Goal: Task Accomplishment & Management: Use online tool/utility

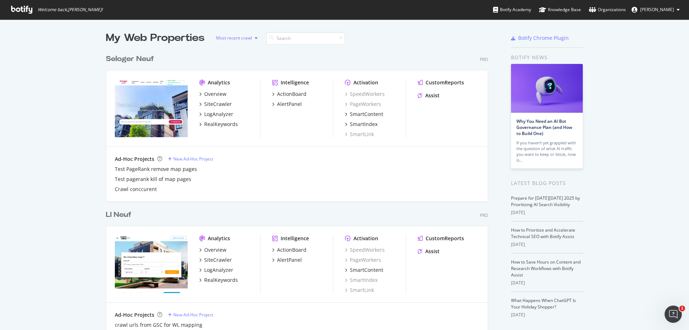
click at [252, 38] on div "button" at bounding box center [256, 38] width 9 height 4
click at [416, 44] on div "My Web Properties Most recent crawl" at bounding box center [275, 38] width 338 height 14
click at [315, 39] on input at bounding box center [305, 38] width 79 height 13
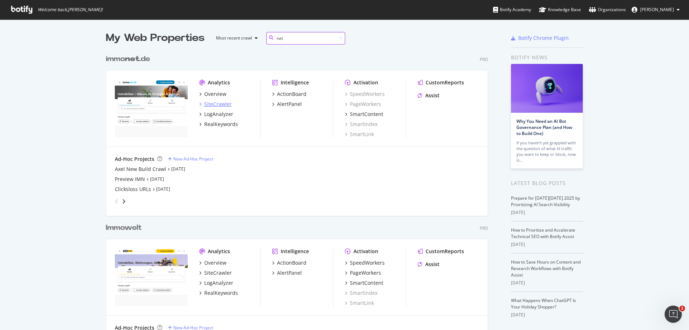
type input "net"
click at [216, 103] on div "SiteCrawler" at bounding box center [218, 103] width 28 height 7
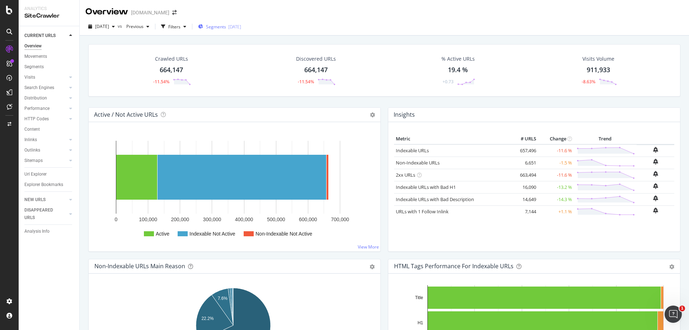
click at [226, 27] on span "Segments" at bounding box center [216, 27] width 20 height 6
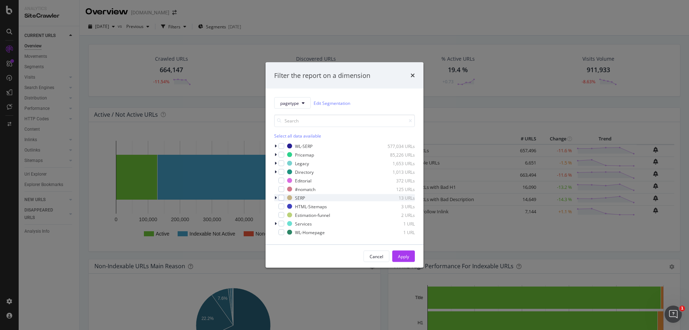
click at [275, 199] on icon "modal" at bounding box center [276, 198] width 2 height 4
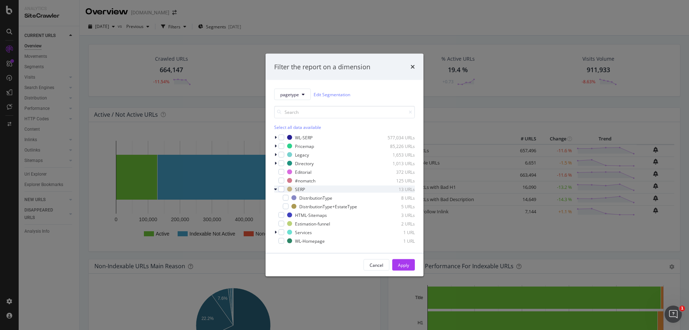
click at [276, 190] on icon "modal" at bounding box center [275, 189] width 3 height 4
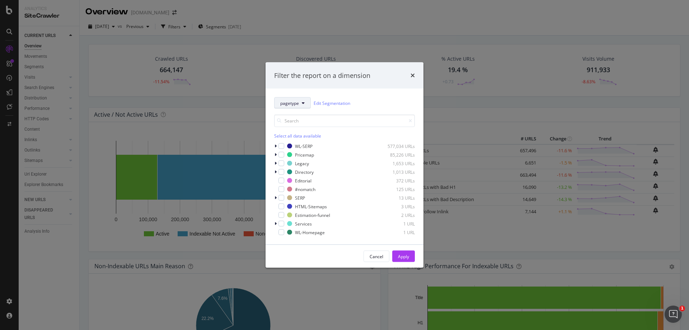
click at [301, 102] on button "pagetype" at bounding box center [292, 102] width 37 height 11
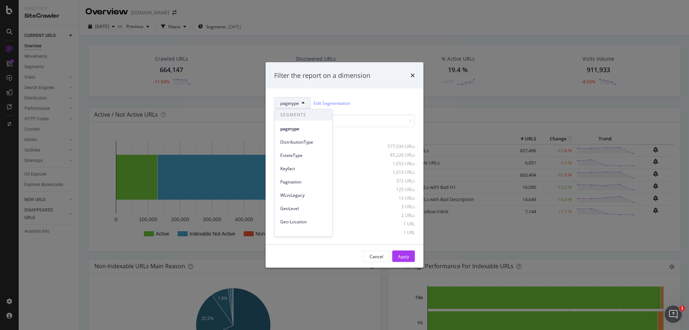
click at [313, 154] on span "EstateType" at bounding box center [303, 155] width 46 height 6
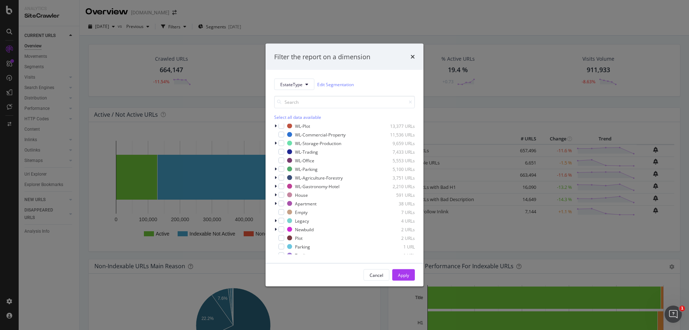
scroll to position [40, 0]
click at [282, 224] on div "modal" at bounding box center [281, 225] width 6 height 6
click at [401, 274] on div "Apply" at bounding box center [403, 275] width 11 height 6
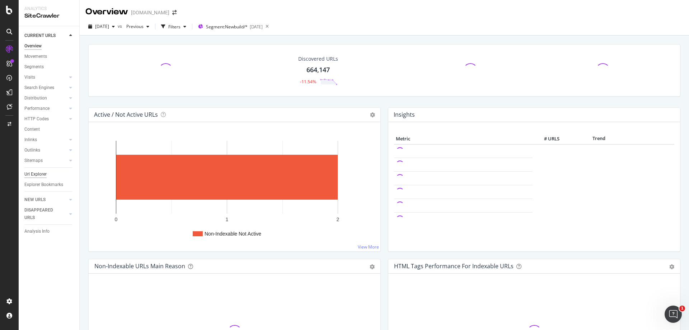
click at [38, 175] on div "Url Explorer" at bounding box center [35, 174] width 22 height 8
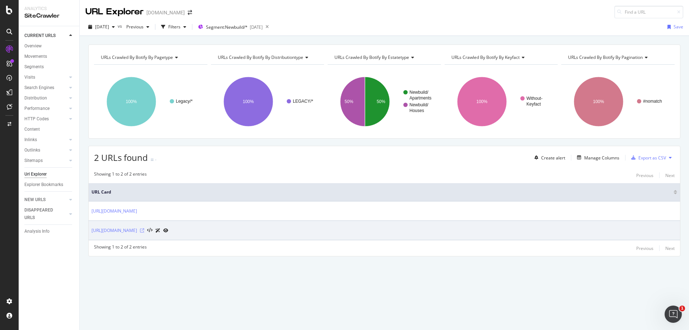
click at [144, 231] on icon at bounding box center [142, 230] width 4 height 4
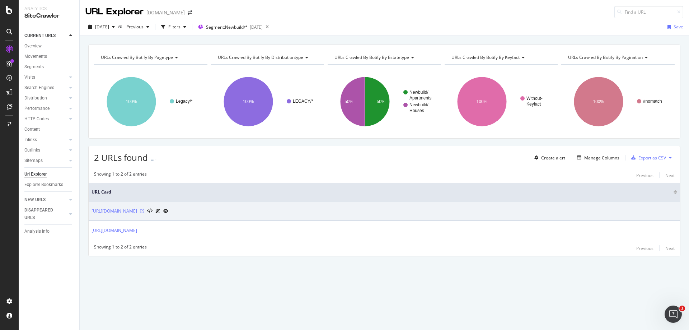
click at [144, 210] on icon at bounding box center [142, 211] width 4 height 4
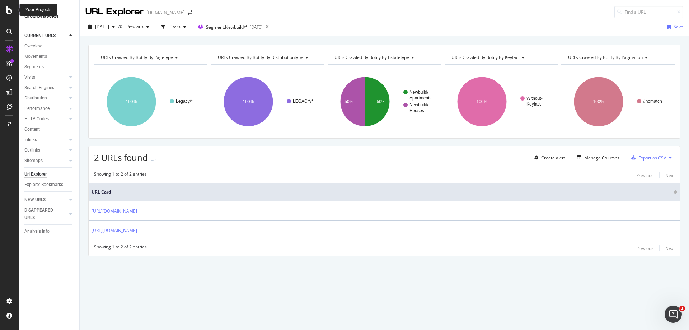
click at [11, 11] on icon at bounding box center [9, 10] width 6 height 9
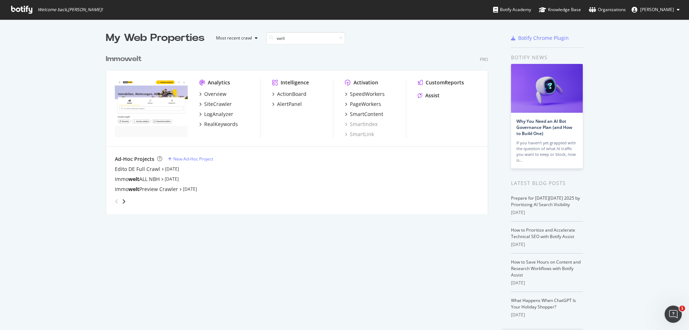
scroll to position [163, 383]
type input "welt"
click at [357, 102] on div "PageWorkers" at bounding box center [365, 103] width 31 height 7
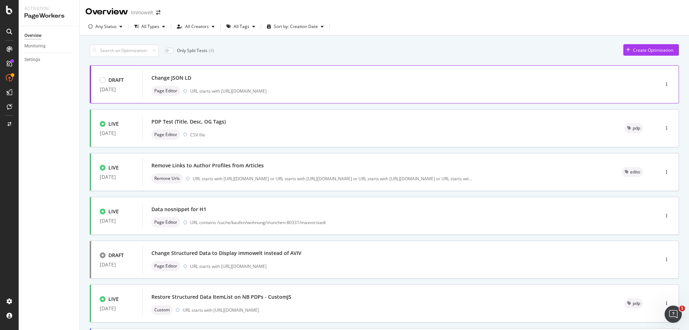
click at [321, 84] on div "Change JSON LD Page Editor URL starts with https://www.immowelt.de/ratgeber/" at bounding box center [389, 84] width 477 height 23
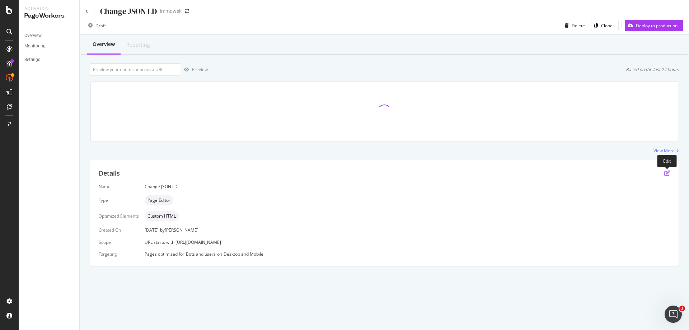
click at [669, 173] on icon "pen-to-square" at bounding box center [667, 173] width 6 height 6
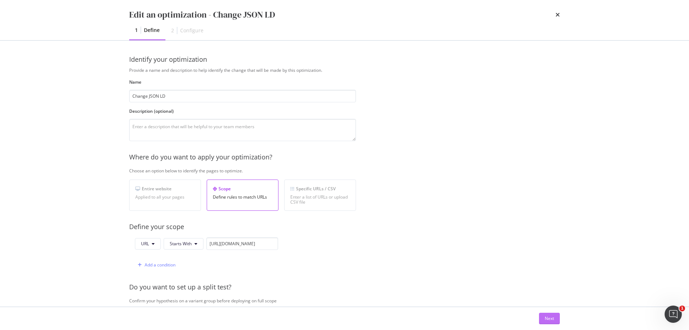
click at [547, 314] on div "Next" at bounding box center [549, 318] width 9 height 11
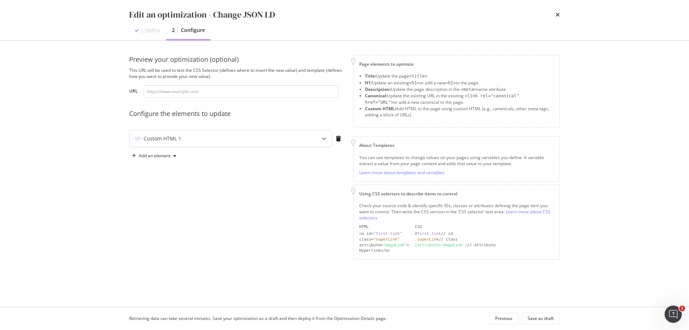
click at [272, 144] on div "Custom HTML 1" at bounding box center [231, 138] width 202 height 17
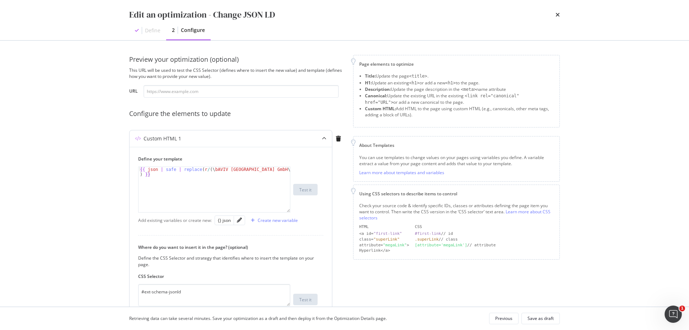
type textarea "{{ json | safe | replace(r/(\bAVIV Germany GmbH\b)/,"immowelt") }}"
click at [215, 175] on div "{{ json | safe | replace ( r / ( \ bAVIV Germany GmbH \ b ) / , "immowelt" ) }}" at bounding box center [214, 199] width 151 height 65
click at [229, 222] on div "{} json" at bounding box center [224, 220] width 13 height 6
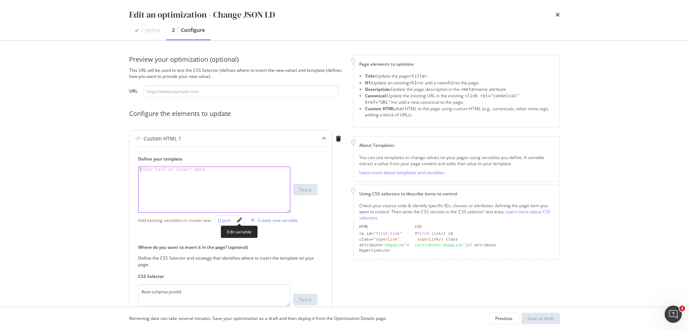
type textarea "{{ json }}"
click at [241, 220] on icon "pencil" at bounding box center [239, 219] width 5 height 5
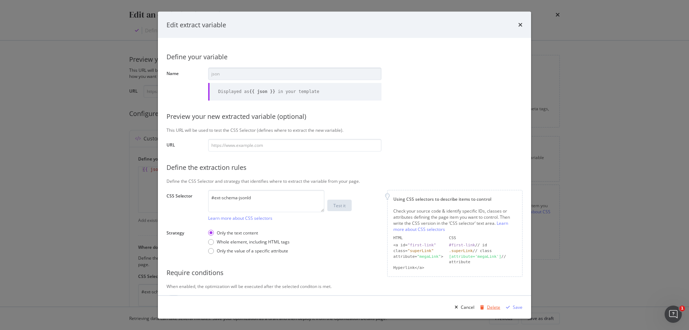
click at [491, 307] on div "Delete" at bounding box center [493, 307] width 13 height 6
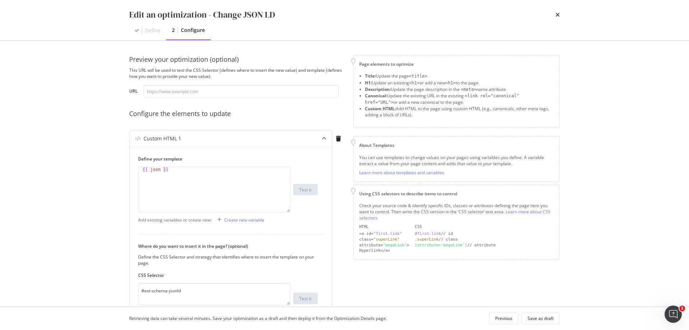
click at [186, 175] on div "{{ json }}" at bounding box center [214, 194] width 151 height 55
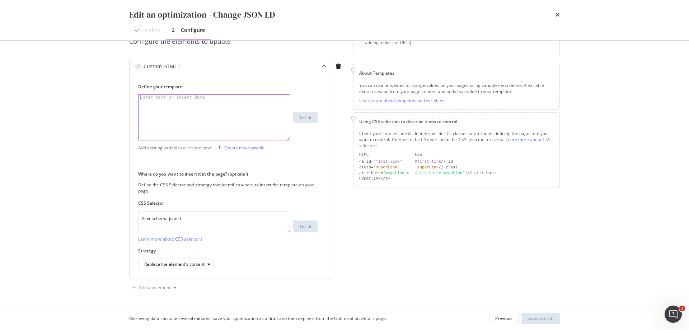
scroll to position [73, 0]
click at [263, 222] on textarea "#ext-schema-jsonld" at bounding box center [214, 221] width 152 height 22
paste textarea "head > meta:nth-child(26)"
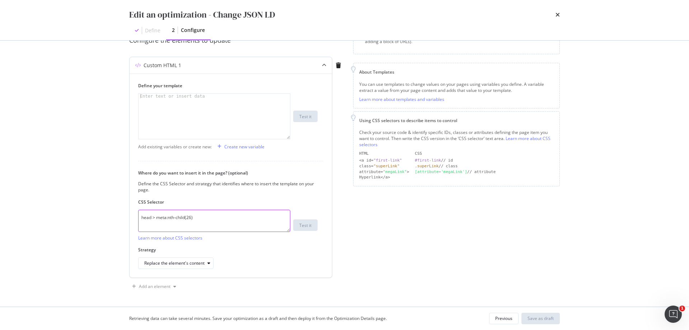
drag, startPoint x: 216, startPoint y: 219, endPoint x: 168, endPoint y: 220, distance: 48.1
click at [168, 220] on textarea "head > meta:nth-child(26)" at bounding box center [214, 221] width 152 height 22
type textarea "head > meta[name="publisher"]"
click at [326, 202] on div "Define your template Enter text or insert data XXXXXXXXXXXXXXXXXXXXXXXXXXXXXXXX…" at bounding box center [231, 176] width 202 height 204
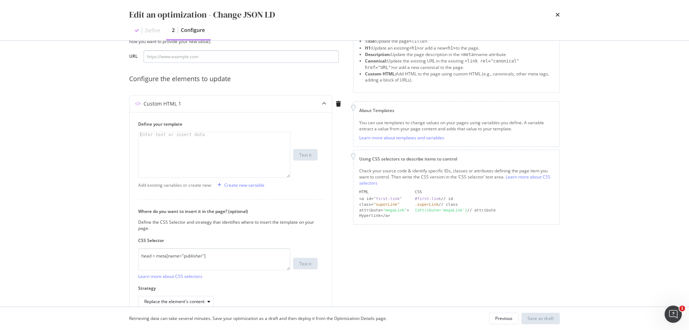
scroll to position [0, 0]
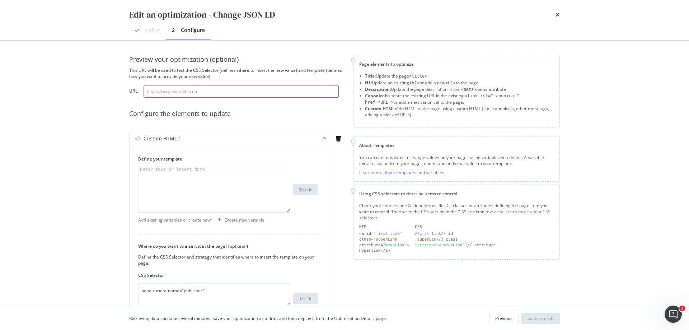
click at [199, 87] on input "modal" at bounding box center [241, 91] width 195 height 13
paste input "[URL][DOMAIN_NAME]"
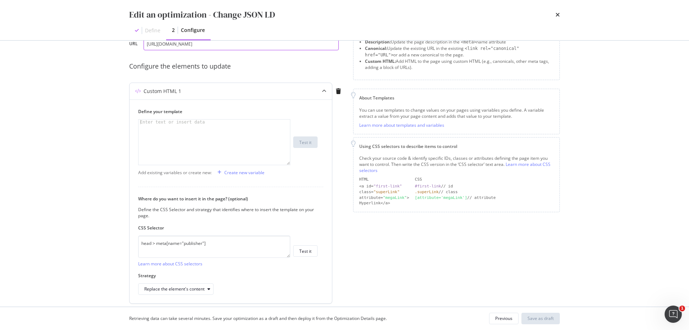
scroll to position [73, 0]
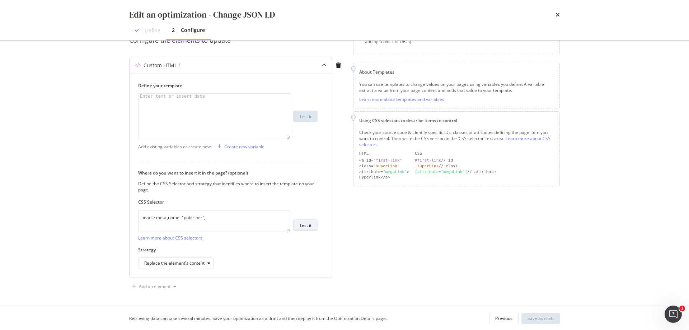
type input "[URL][DOMAIN_NAME]"
click at [308, 225] on div "Test it" at bounding box center [305, 225] width 12 height 6
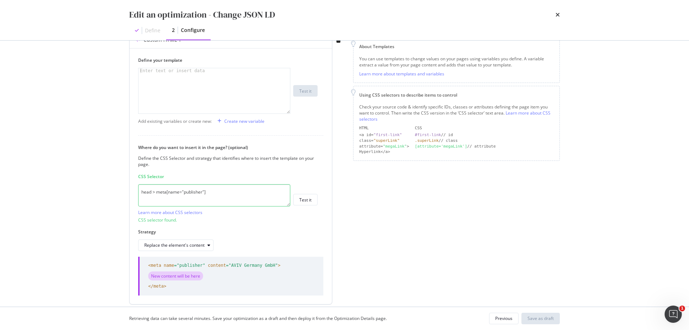
scroll to position [125, 0]
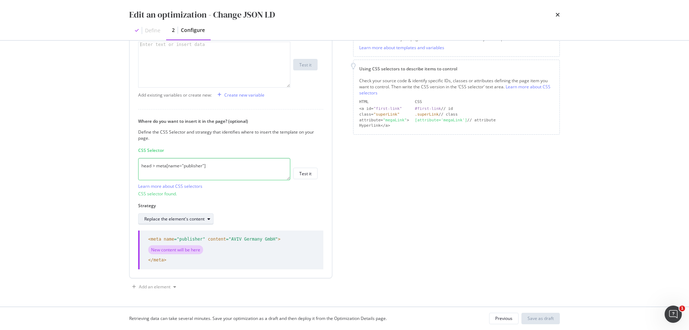
click at [193, 220] on div "Replace the element's content" at bounding box center [174, 219] width 60 height 4
click at [246, 97] on div "Create new variable" at bounding box center [244, 95] width 40 height 6
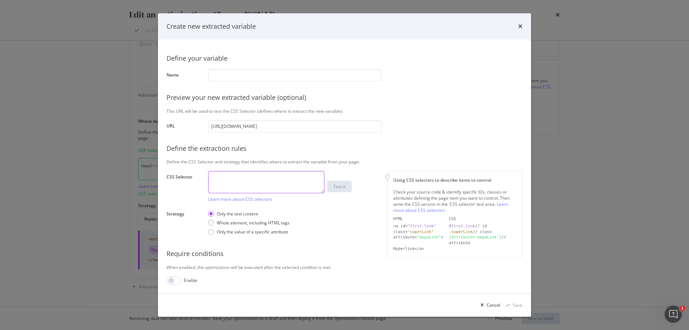
click at [248, 186] on textarea "modal" at bounding box center [266, 182] width 116 height 22
paste textarea "[URL][DOMAIN_NAME]"
type textarea "[URL][DOMAIN_NAME]"
paste textarea "head > meta:nth-child(26)"
drag, startPoint x: 284, startPoint y: 181, endPoint x: 236, endPoint y: 180, distance: 48.1
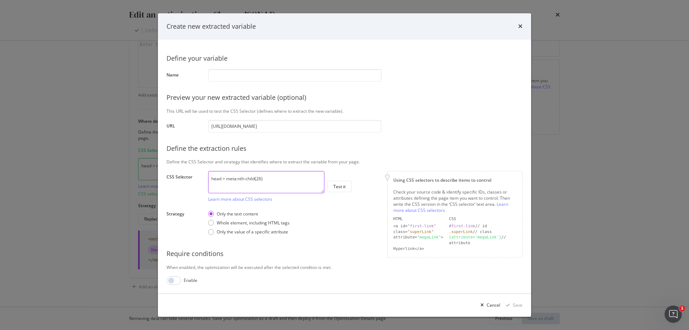
click at [236, 180] on textarea "head > meta:nth-child(26)" at bounding box center [266, 182] width 116 height 22
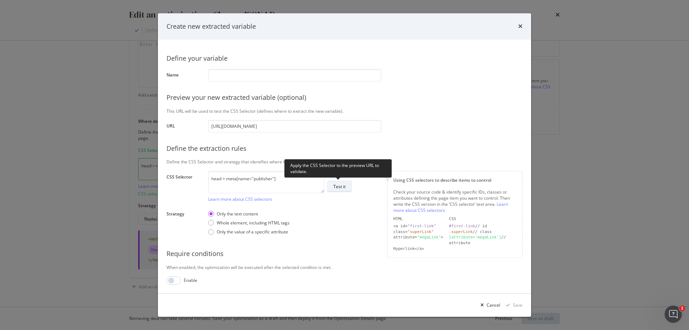
click at [342, 189] on div "Test it" at bounding box center [339, 186] width 12 height 6
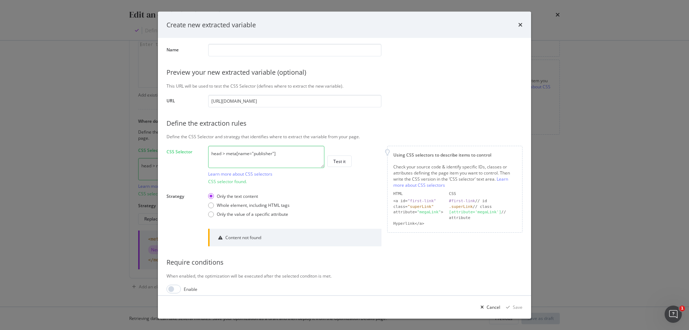
scroll to position [30, 0]
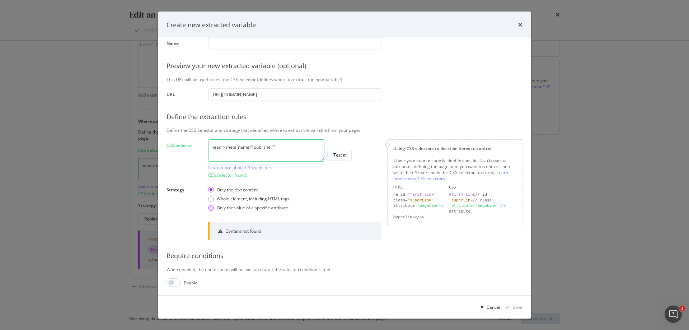
click at [248, 209] on div "Only the value of a specific attribute" at bounding box center [252, 208] width 71 height 6
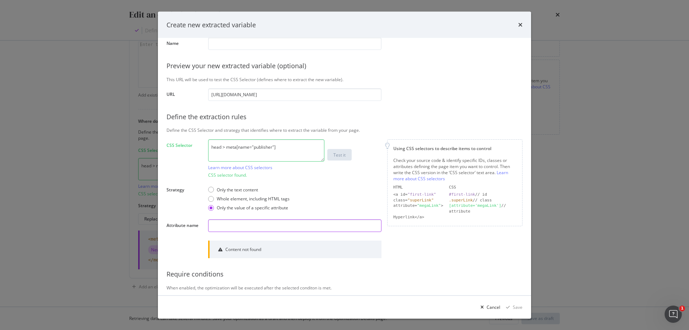
click at [253, 225] on input "modal" at bounding box center [294, 225] width 173 height 13
click at [268, 199] on div "Whole element, including HTML tags" at bounding box center [253, 199] width 73 height 6
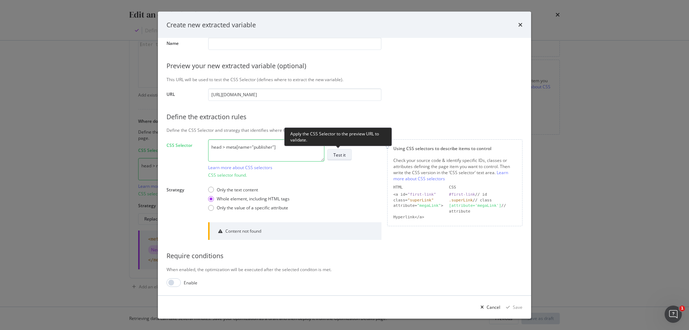
click at [342, 154] on div "Test it" at bounding box center [339, 154] width 12 height 6
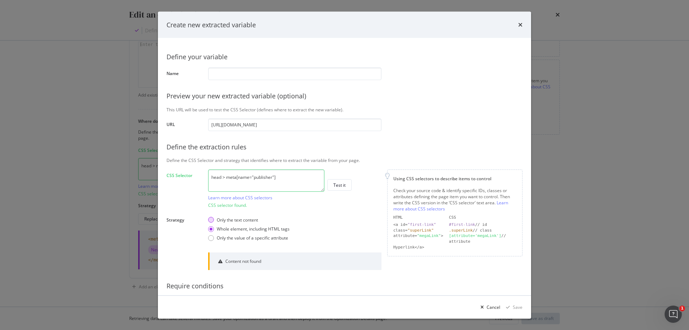
click at [247, 220] on div "Only the text content" at bounding box center [237, 219] width 41 height 6
click at [266, 177] on textarea "head > meta[name="publisher"]" at bounding box center [266, 180] width 116 height 22
click at [238, 179] on textarea "head > meta[name="publisher"]" at bounding box center [266, 180] width 116 height 22
click at [302, 214] on div "Only the text content Whole element, including HTML tags Only the value of a sp…" at bounding box center [294, 229] width 173 height 30
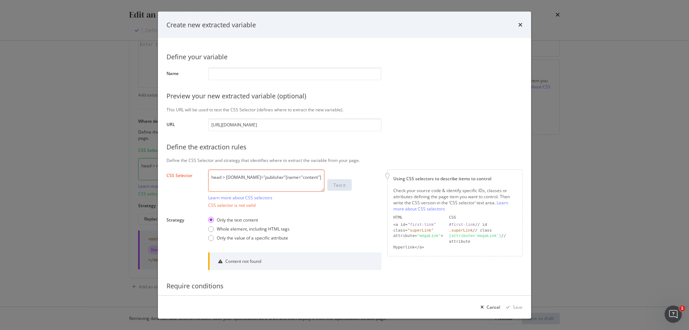
click at [252, 178] on textarea "head > meta.name="publisher"[name="content"]" at bounding box center [266, 180] width 116 height 22
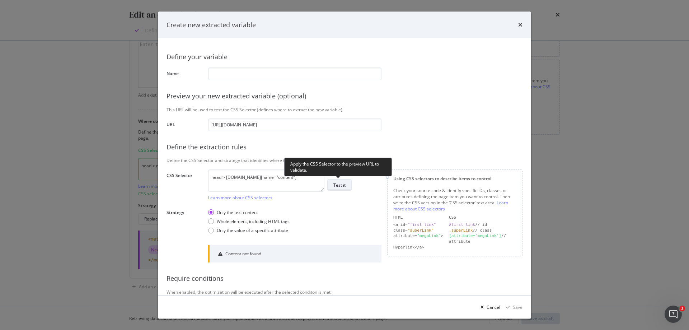
click at [344, 185] on div "Test it" at bounding box center [339, 185] width 12 height 6
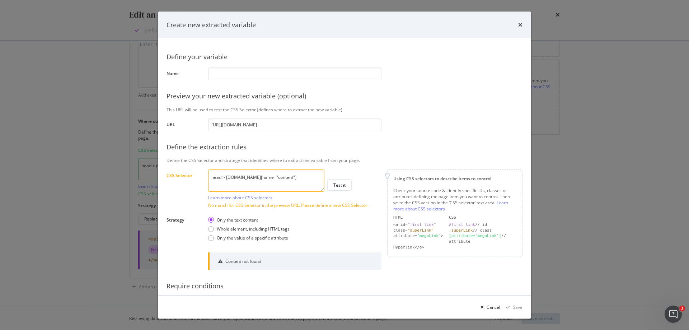
click at [252, 177] on textarea "head > meta.name[name="content"]" at bounding box center [266, 180] width 116 height 22
click at [255, 178] on textarea "head > meta.name[name="content"]" at bounding box center [266, 180] width 116 height 22
click at [257, 178] on textarea "head > meta.name[name="content"]" at bounding box center [266, 180] width 116 height 22
click at [260, 178] on textarea "head > meta.name[name="content"]" at bounding box center [266, 180] width 116 height 22
click at [257, 177] on textarea "head > meta.name[name="content"]" at bounding box center [266, 180] width 116 height 22
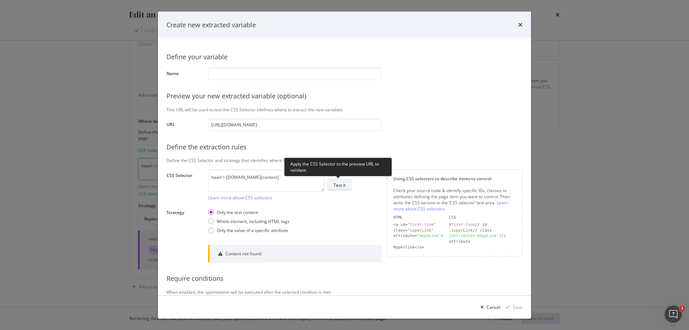
click at [347, 186] on button "Test it" at bounding box center [339, 184] width 24 height 11
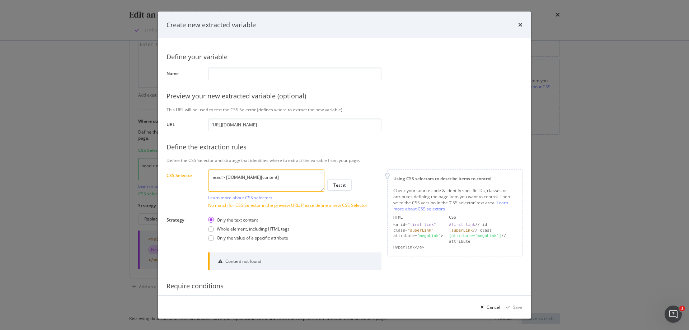
click at [266, 176] on textarea "head > meta.name[content]" at bounding box center [266, 180] width 116 height 22
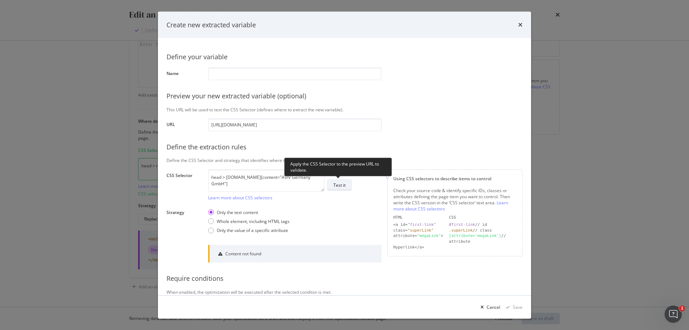
click at [347, 183] on button "Test it" at bounding box center [339, 184] width 24 height 11
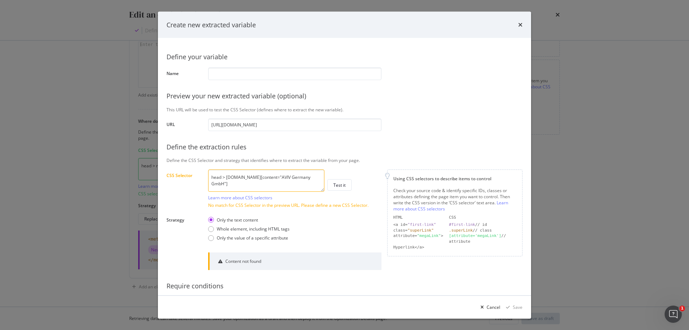
click at [250, 177] on textarea "head > meta.name[content="AVIV Germany GmbH"]" at bounding box center [266, 180] width 116 height 22
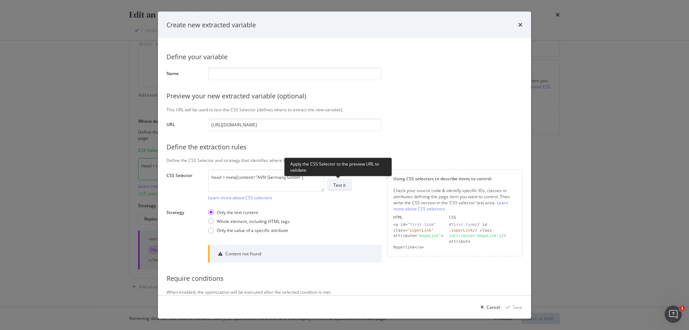
click at [341, 190] on button "Test it" at bounding box center [339, 184] width 24 height 11
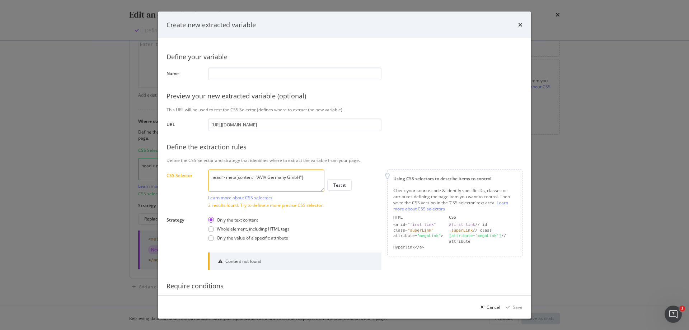
drag, startPoint x: 257, startPoint y: 177, endPoint x: 301, endPoint y: 178, distance: 44.1
click at [302, 181] on textarea "head > meta[content="AVIV Germany GmbH"]" at bounding box center [266, 180] width 116 height 22
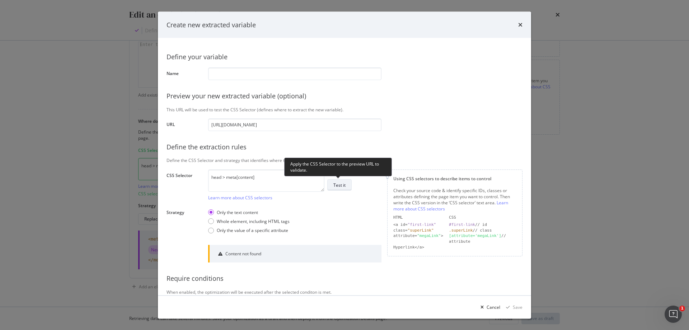
click at [350, 185] on button "Test it" at bounding box center [339, 184] width 24 height 11
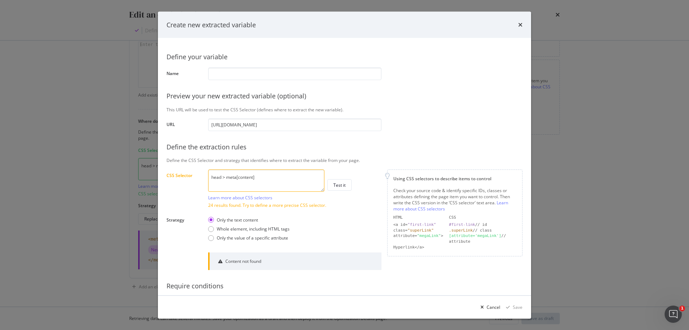
drag, startPoint x: 271, startPoint y: 176, endPoint x: 237, endPoint y: 177, distance: 33.4
click at [237, 177] on textarea "head > meta[content]" at bounding box center [266, 180] width 116 height 22
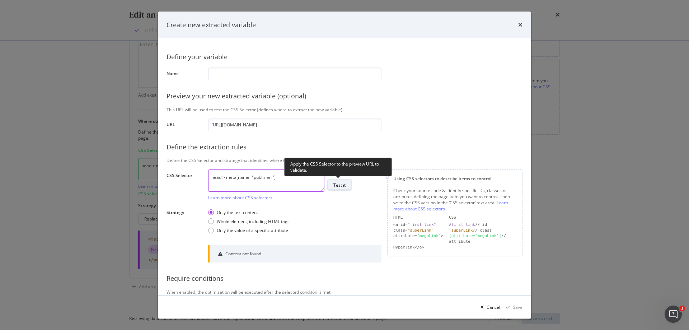
type textarea "head > meta[name="publisher"]"
click at [335, 187] on div "Test it" at bounding box center [339, 185] width 12 height 6
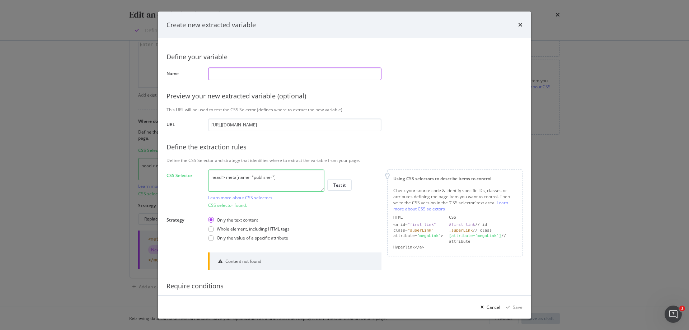
click at [296, 77] on input "modal" at bounding box center [294, 73] width 173 height 13
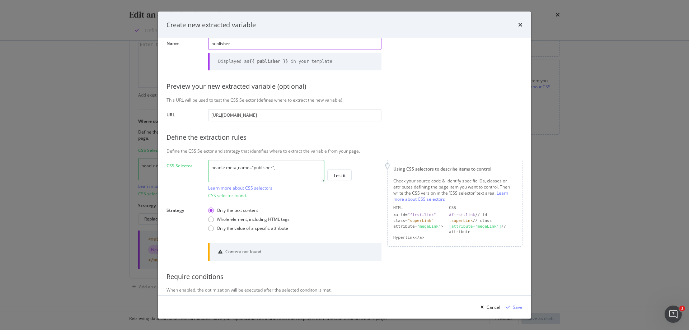
scroll to position [51, 0]
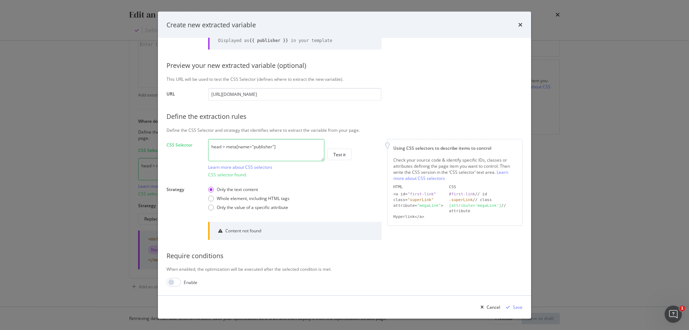
type input "publisher"
drag, startPoint x: 236, startPoint y: 147, endPoint x: 330, endPoint y: 153, distance: 93.5
click at [330, 153] on div "head > meta[name="publisher"] Learn more about CSS selectors Test it" at bounding box center [294, 154] width 173 height 31
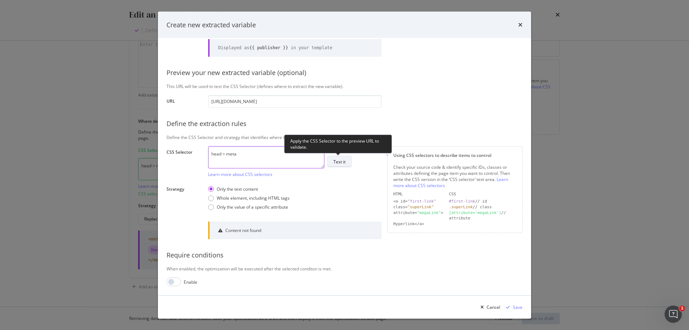
scroll to position [43, 0]
type textarea "head > meta"
click at [341, 160] on div "Test it" at bounding box center [339, 162] width 12 height 6
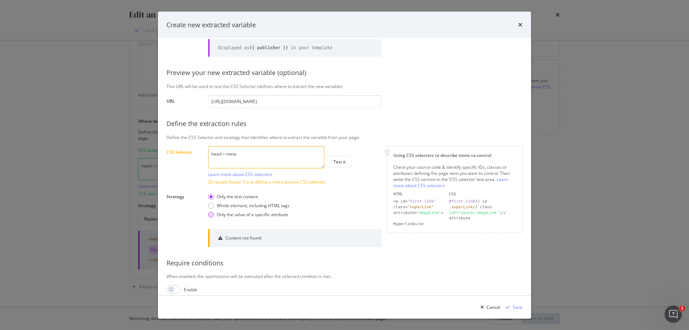
click at [229, 215] on div "Only the value of a specific attribute" at bounding box center [252, 215] width 71 height 6
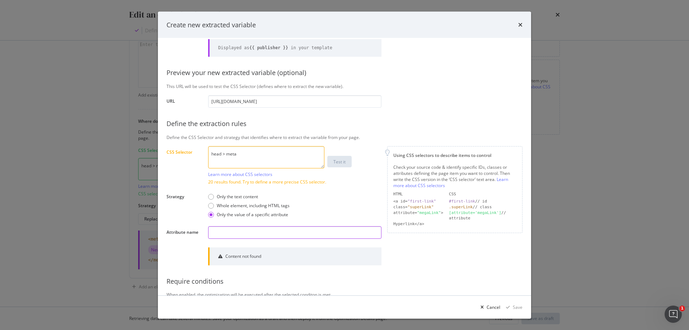
click at [236, 231] on input "modal" at bounding box center [294, 232] width 173 height 13
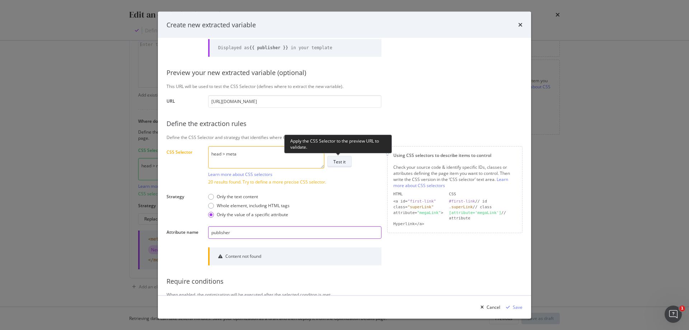
type input "publisher"
click at [344, 164] on div "Test it" at bounding box center [339, 162] width 12 height 6
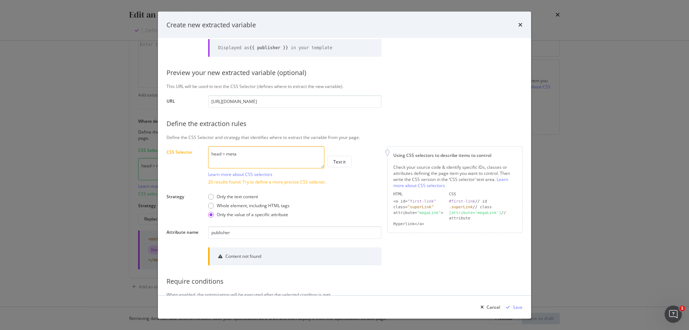
click at [255, 152] on textarea "head > meta" at bounding box center [266, 157] width 116 height 22
click at [522, 24] on icon "times" at bounding box center [520, 25] width 4 height 6
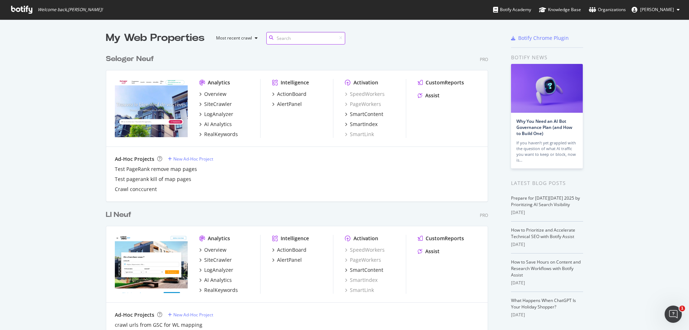
click at [299, 35] on input at bounding box center [305, 38] width 79 height 13
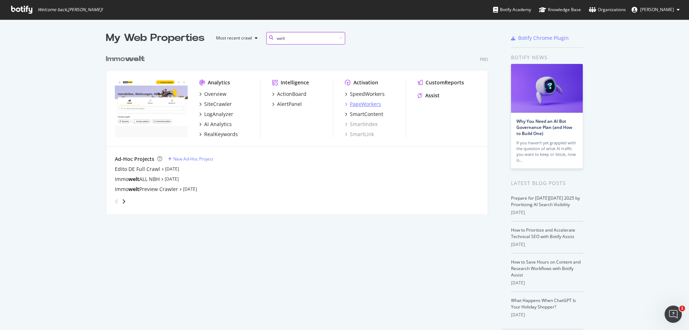
type input "welt"
click at [362, 102] on div "PageWorkers" at bounding box center [365, 103] width 31 height 7
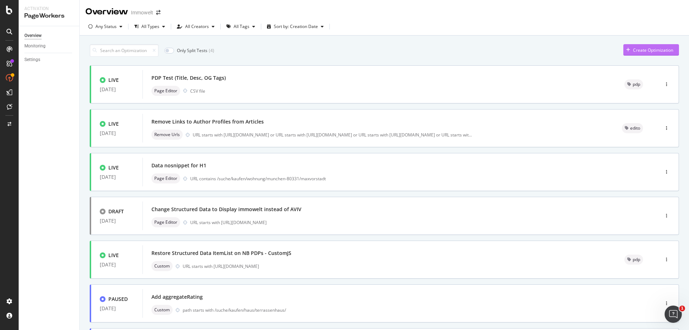
click at [644, 51] on div "Create Optimization" at bounding box center [653, 50] width 40 height 6
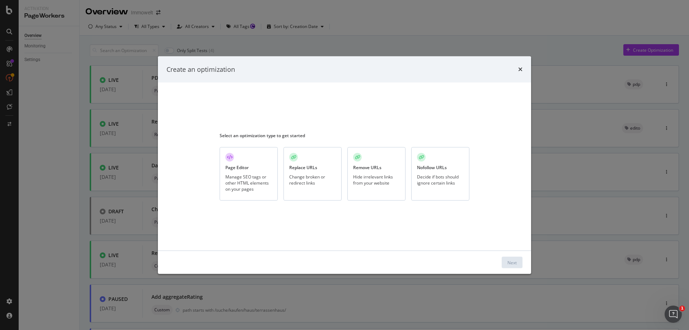
click at [261, 178] on div "Manage SEO tags or other HTML elements on your pages" at bounding box center [248, 182] width 47 height 18
click at [510, 260] on div "Next" at bounding box center [511, 262] width 9 height 6
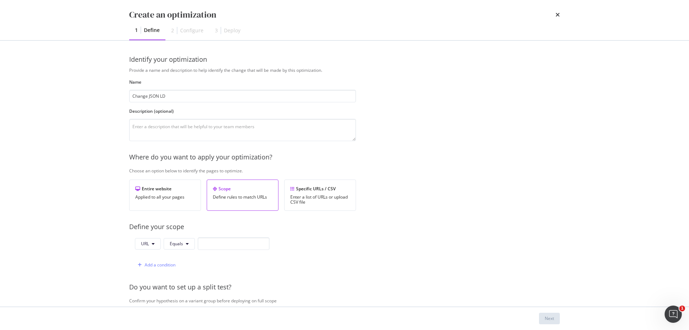
type input "Change JSON LD"
click at [251, 243] on input "modal" at bounding box center [234, 243] width 72 height 13
click at [177, 244] on span "Equals" at bounding box center [176, 243] width 13 height 6
click at [191, 122] on span "Starts With" at bounding box center [191, 123] width 42 height 6
click at [241, 242] on input "modal" at bounding box center [242, 243] width 72 height 13
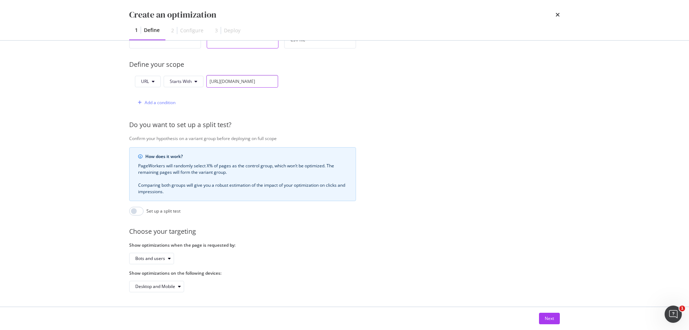
scroll to position [168, 0]
type input "[URL][DOMAIN_NAME]"
click at [545, 315] on div "Next" at bounding box center [549, 318] width 9 height 6
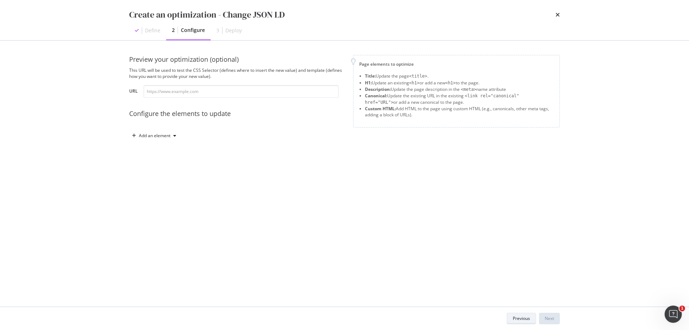
scroll to position [0, 0]
click at [179, 93] on input "modal" at bounding box center [241, 91] width 195 height 13
click at [172, 136] on div "modal" at bounding box center [174, 135] width 9 height 4
click at [154, 199] on div "Custom HTML" at bounding box center [162, 197] width 28 height 6
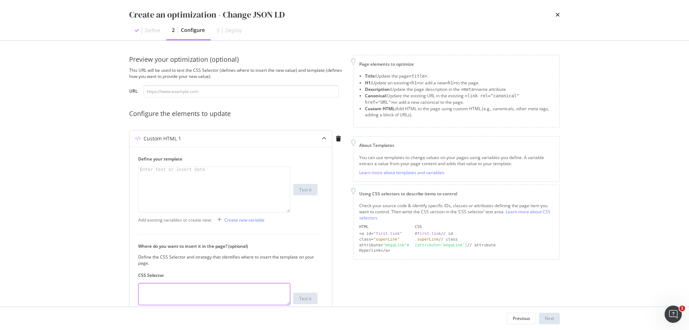
click at [241, 287] on textarea "modal" at bounding box center [214, 294] width 152 height 22
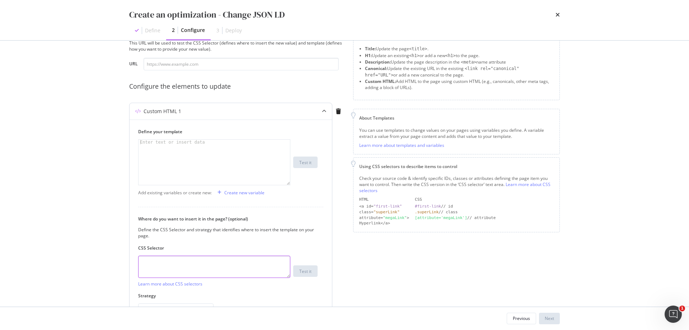
scroll to position [72, 0]
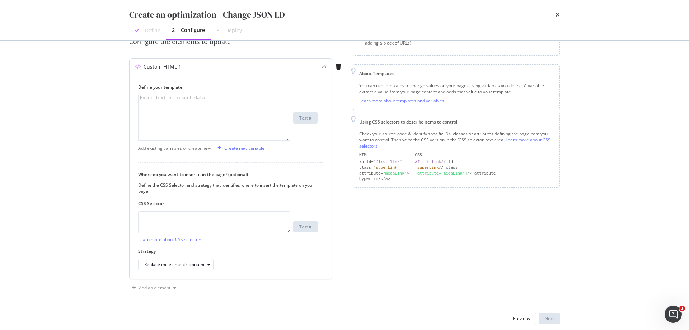
click at [239, 126] on div "modal" at bounding box center [214, 122] width 151 height 55
paste textarea "Cursor at row 1"
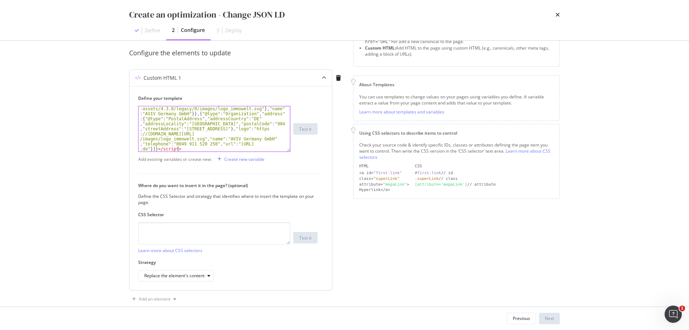
scroll to position [73, 0]
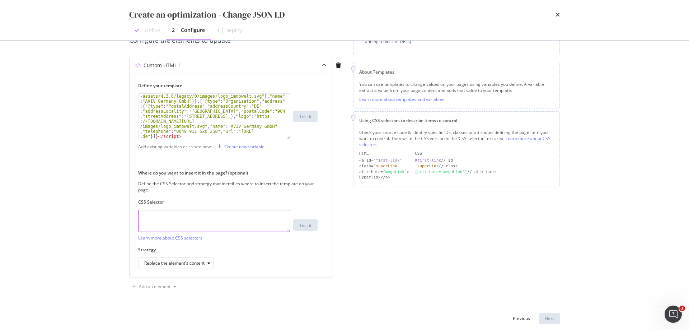
click at [225, 214] on textarea "modal" at bounding box center [214, 221] width 152 height 22
paste textarea "#ext-schema-jsonld"
type textarea "#ext-schema-jsonld"
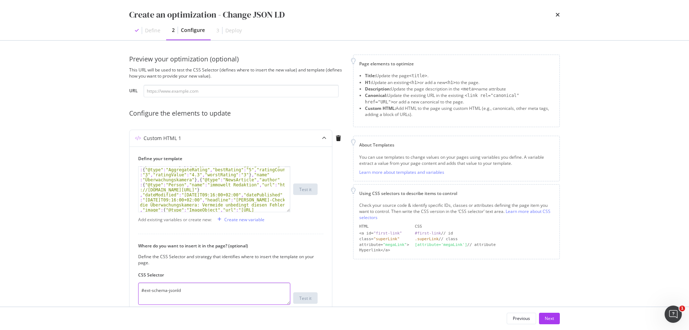
scroll to position [0, 0]
click at [191, 92] on input "modal" at bounding box center [241, 91] width 195 height 13
paste input "[URL][DOMAIN_NAME][PERSON_NAME]"
type input "[URL][DOMAIN_NAME][PERSON_NAME]"
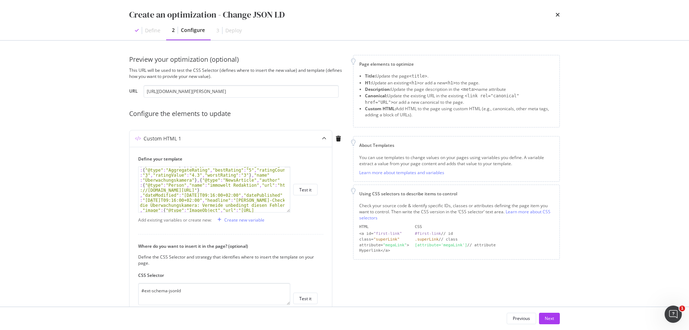
click at [338, 106] on div "Preview your optimization (optional) This URL will be used to test the CSS Sele…" at bounding box center [236, 210] width 215 height 310
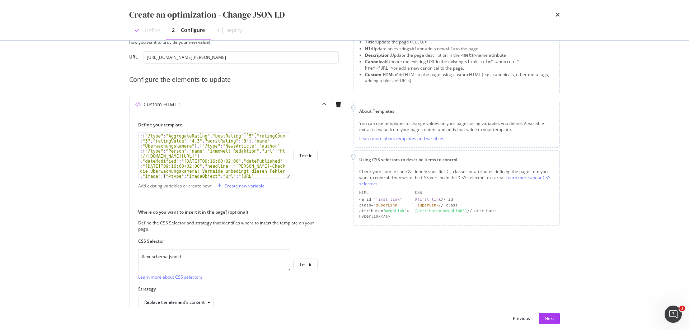
scroll to position [73, 0]
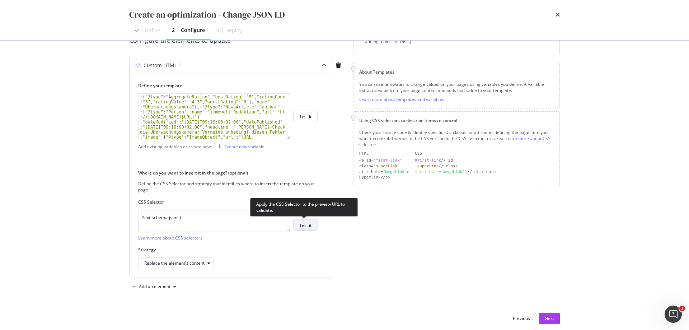
click at [311, 225] on div "Test it" at bounding box center [305, 225] width 12 height 6
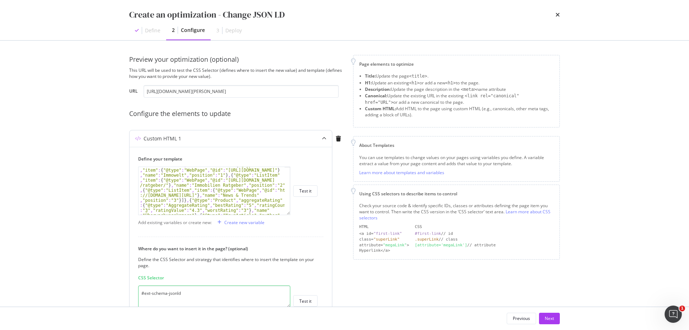
scroll to position [14, 0]
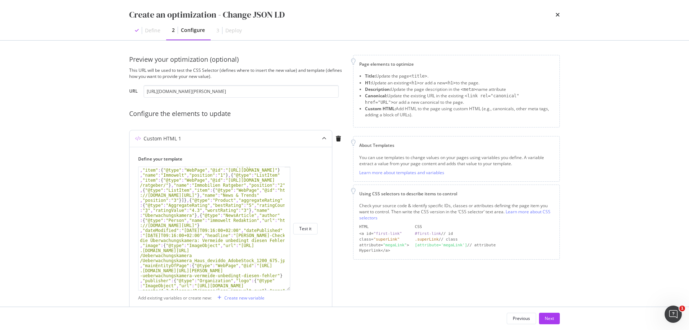
drag, startPoint x: 289, startPoint y: 211, endPoint x: 322, endPoint y: 287, distance: 82.9
click at [327, 288] on div "Define your template < script type = "application/ld+json" id = "ext-schema-jso…" at bounding box center [231, 314] width 202 height 334
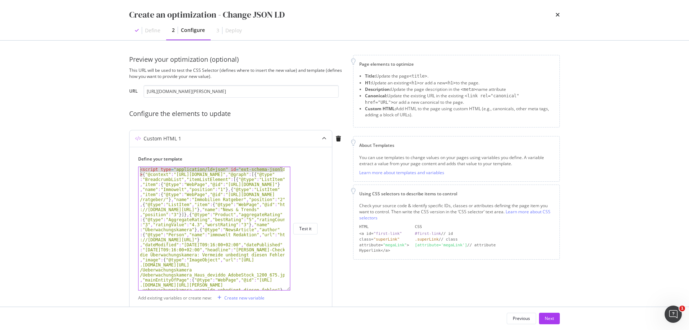
drag, startPoint x: 142, startPoint y: 174, endPoint x: 140, endPoint y: 169, distance: 5.3
type textarea "{"@context":"[URL][DOMAIN_NAME]","@graph":[{"@type":"BreadcrumbList","itemListE…"
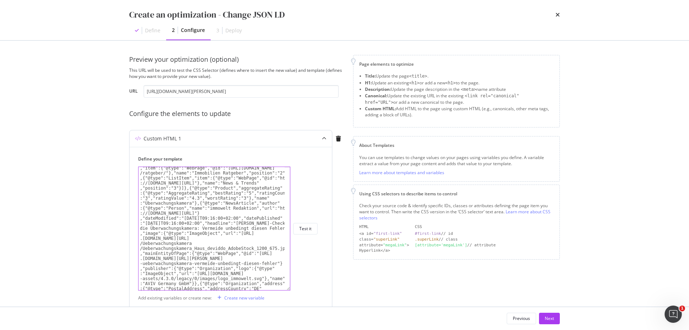
scroll to position [53, 0]
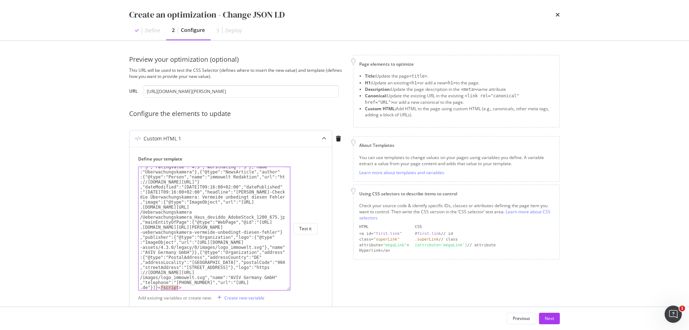
drag, startPoint x: 178, startPoint y: 287, endPoint x: 160, endPoint y: 286, distance: 18.0
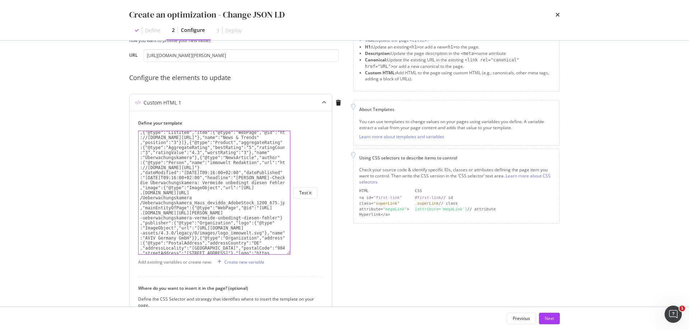
scroll to position [0, 0]
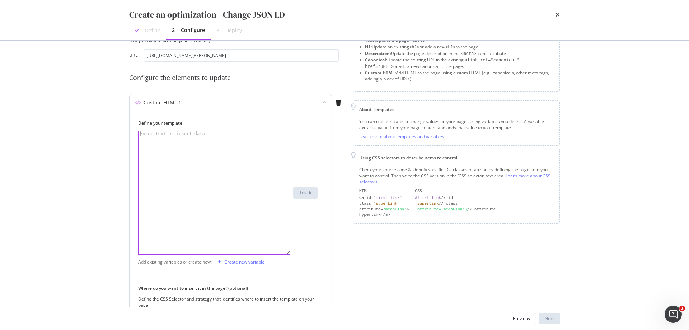
click at [235, 262] on div "Create new variable" at bounding box center [244, 262] width 40 height 6
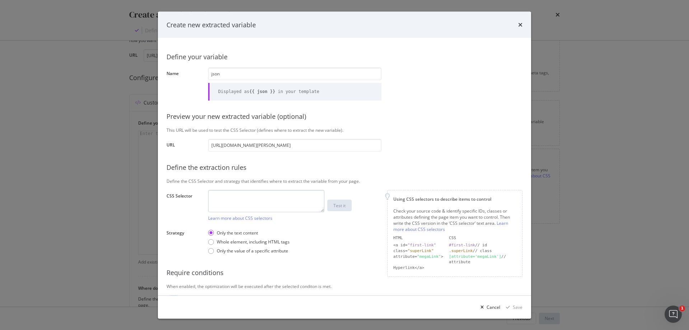
type input "json"
click at [291, 201] on textarea "modal" at bounding box center [266, 200] width 116 height 22
paste textarea "[URL][DOMAIN_NAME][PERSON_NAME]"
type textarea "[URL][DOMAIN_NAME][PERSON_NAME]"
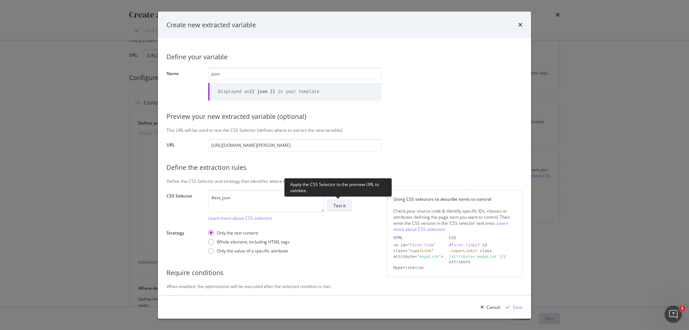
click at [344, 203] on div "Test it" at bounding box center [339, 205] width 12 height 6
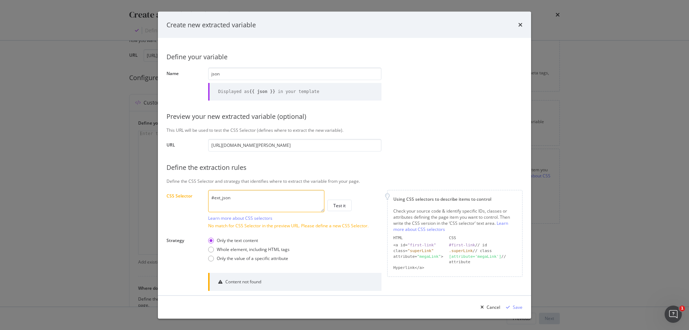
click at [267, 194] on textarea "#ext_json" at bounding box center [266, 200] width 116 height 22
click at [255, 194] on textarea "#ext_json" at bounding box center [266, 200] width 116 height 22
paste textarea "-schema-jsonld"
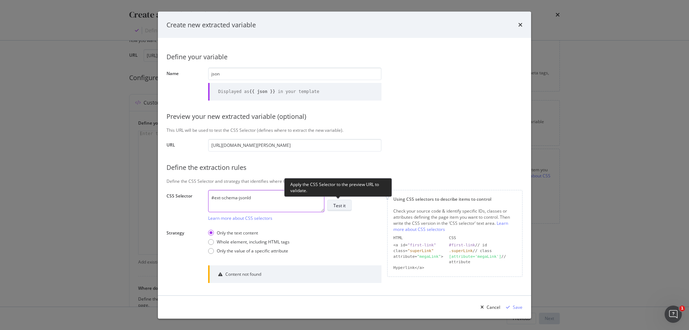
type textarea "#ext-schema-jsonld"
click at [341, 203] on div "Test it" at bounding box center [339, 205] width 12 height 6
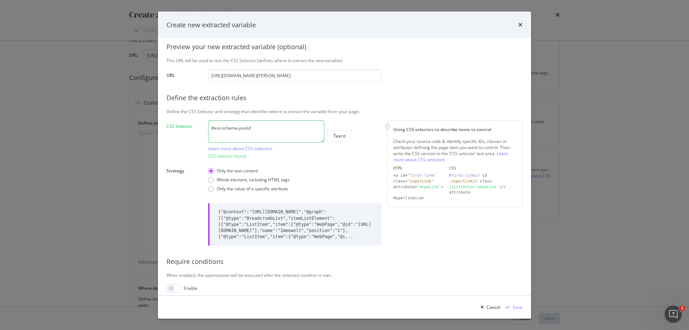
scroll to position [75, 0]
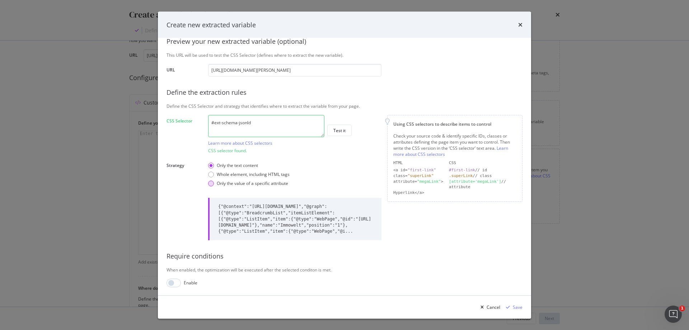
click at [247, 185] on div "Only the value of a specific attribute" at bounding box center [252, 183] width 71 height 6
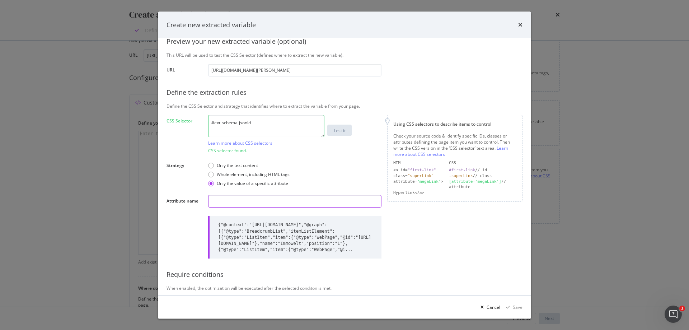
click at [244, 201] on input "modal" at bounding box center [294, 201] width 173 height 13
type input ".name"
click at [344, 132] on div "Test it" at bounding box center [339, 130] width 12 height 6
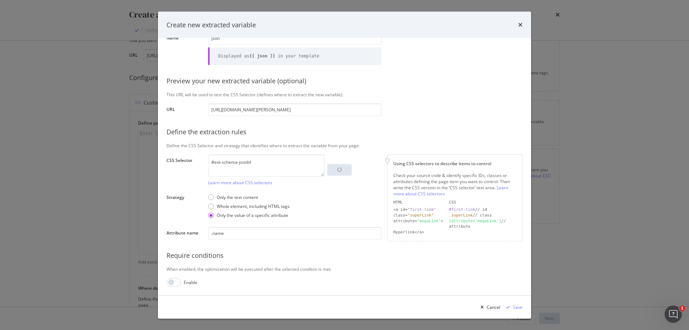
scroll to position [69, 0]
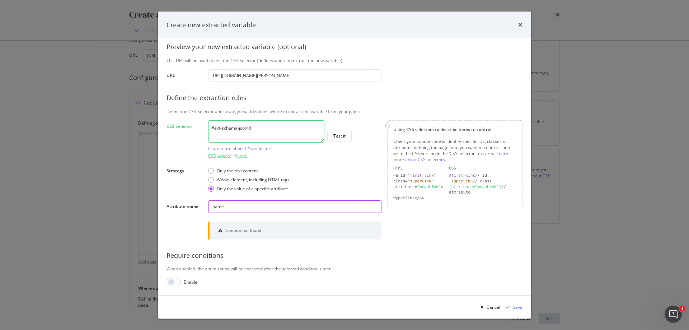
drag, startPoint x: 236, startPoint y: 205, endPoint x: 205, endPoint y: 206, distance: 31.2
click at [205, 206] on div "Define your variable Name json Displayed as {{ json }} in your template Preview…" at bounding box center [344, 131] width 356 height 309
click at [245, 169] on div "Only the text content" at bounding box center [237, 171] width 41 height 6
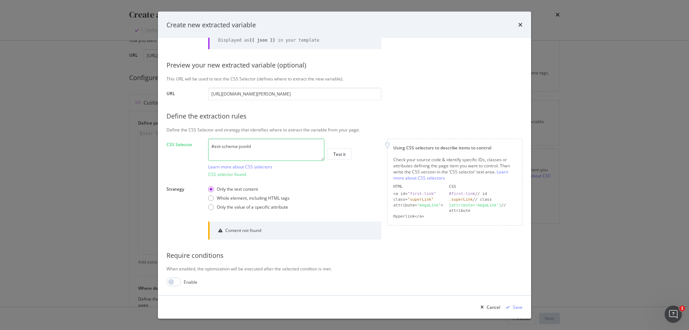
click at [272, 145] on textarea "#ext-schema-jsonld" at bounding box center [266, 150] width 116 height 22
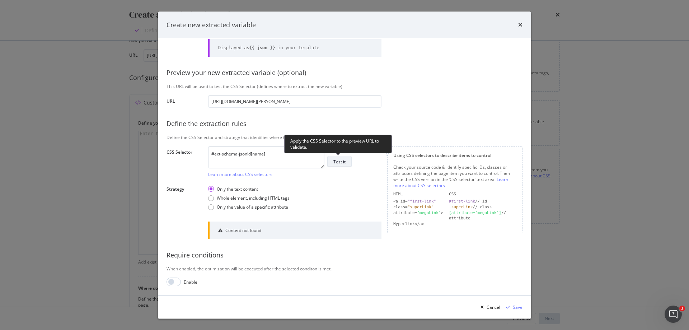
click at [344, 163] on div "Test it" at bounding box center [339, 162] width 12 height 6
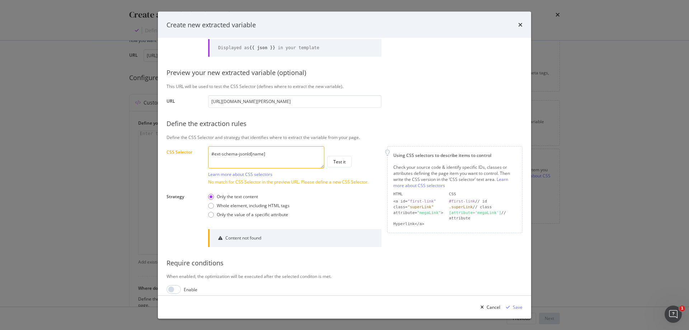
click at [264, 154] on textarea "#ext-schema-jsonld[name]" at bounding box center [266, 157] width 116 height 22
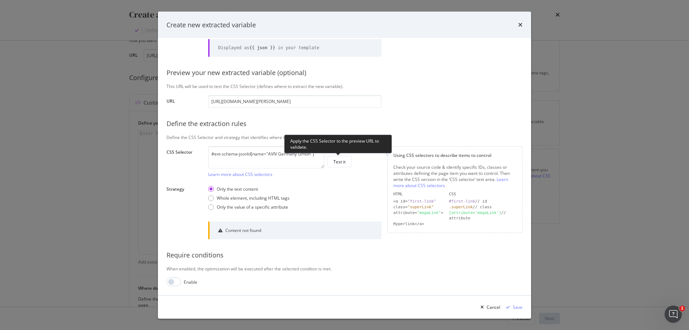
click at [349, 165] on button "Test it" at bounding box center [339, 161] width 24 height 11
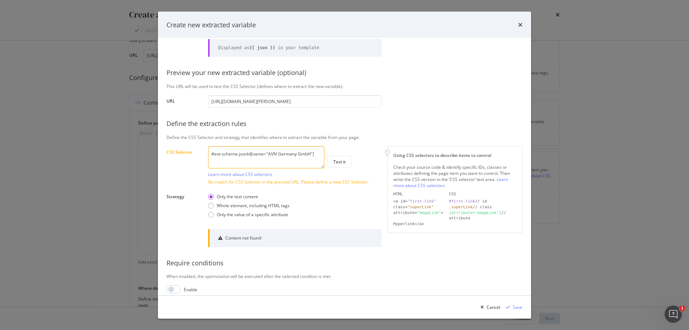
drag, startPoint x: 319, startPoint y: 153, endPoint x: 253, endPoint y: 160, distance: 66.5
click at [253, 160] on textarea "#ext-schema-jsonld[name="AVIV Germany GmbH"]" at bounding box center [266, 157] width 116 height 22
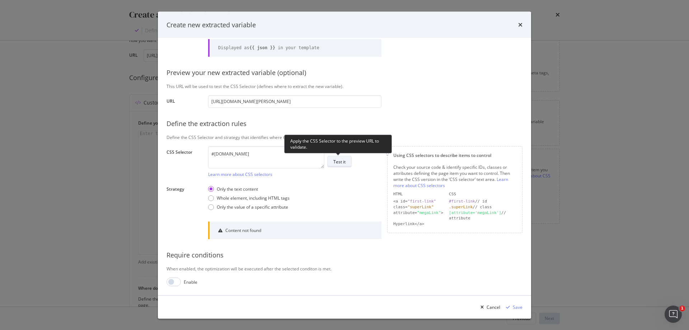
click at [346, 163] on button "Test it" at bounding box center [339, 161] width 24 height 11
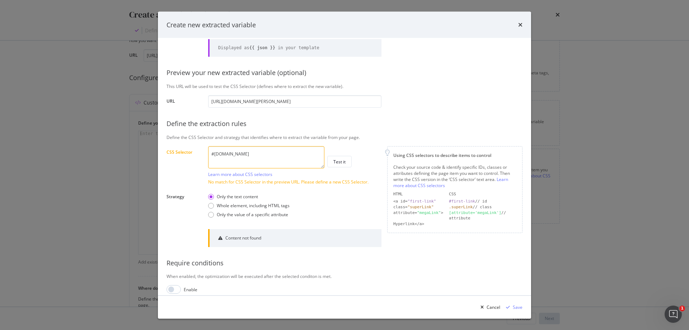
click at [282, 155] on textarea "#[DOMAIN_NAME]" at bounding box center [266, 157] width 116 height 22
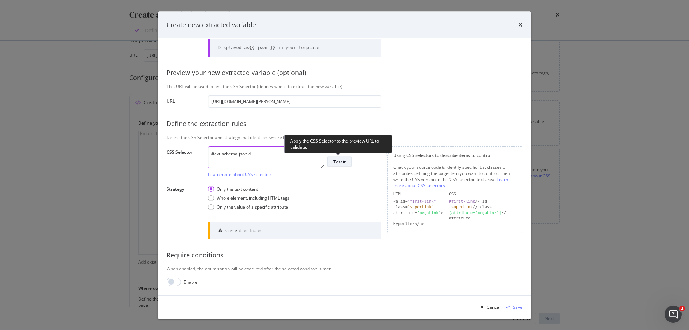
type textarea "#ext-schema-jsonld"
click at [343, 164] on div "Test it" at bounding box center [339, 162] width 12 height 6
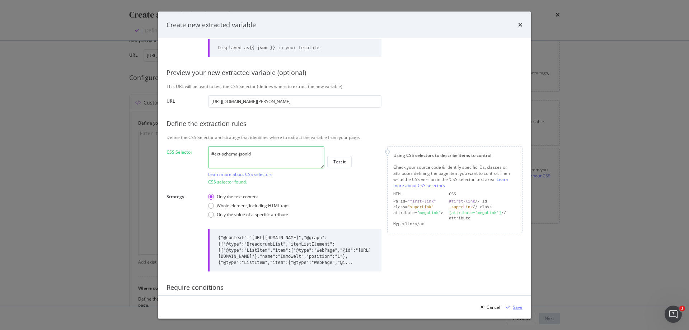
click at [521, 307] on div "Save" at bounding box center [518, 307] width 10 height 6
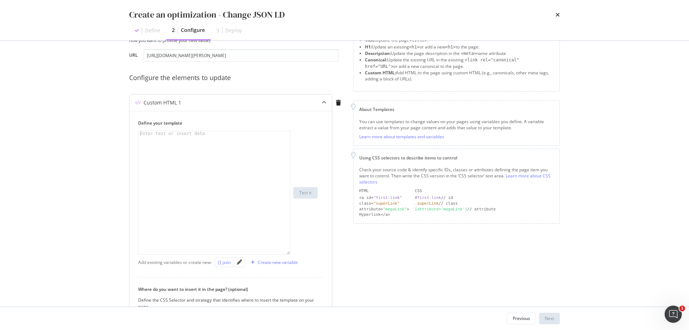
click at [224, 262] on div "{} json" at bounding box center [224, 262] width 13 height 6
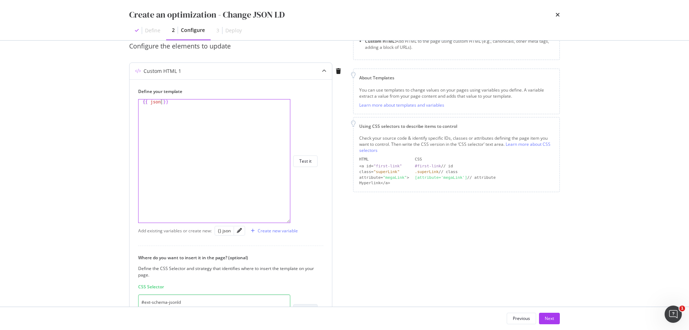
scroll to position [108, 0]
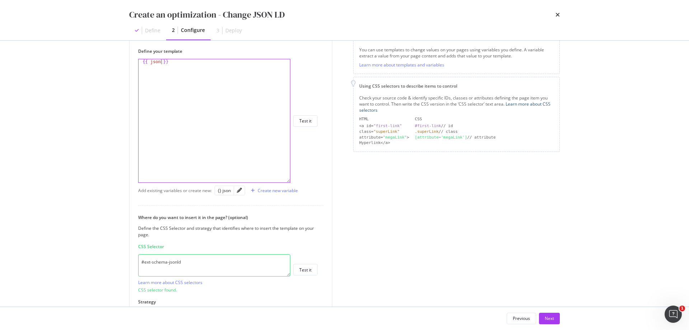
click at [380, 109] on link "Learn more about CSS selectors" at bounding box center [454, 107] width 191 height 12
click at [442, 66] on link "Learn more about templates and variables" at bounding box center [401, 65] width 85 height 6
click at [163, 61] on div "{{ json }}" at bounding box center [214, 125] width 151 height 133
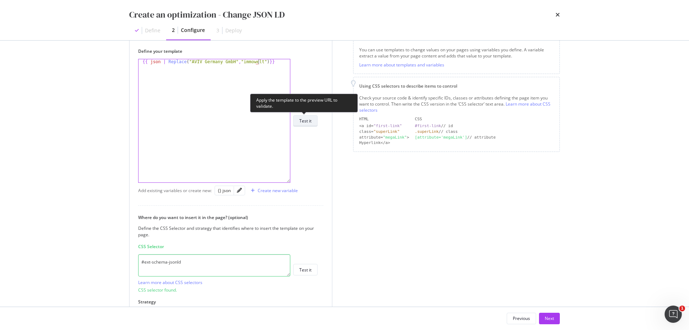
click at [309, 119] on div "Test it" at bounding box center [305, 121] width 12 height 6
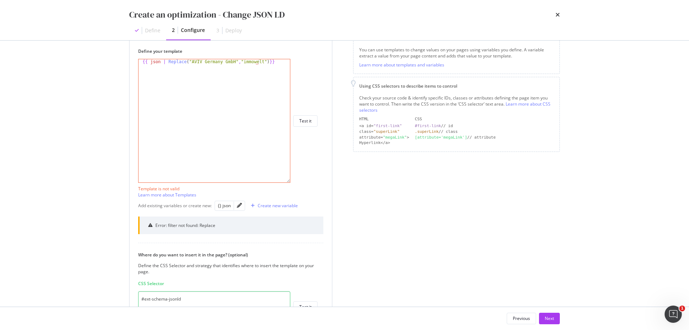
click at [258, 62] on div "{{ json | Replace ( "AVIV Germany GmbH" , "immowelt" ) }}" at bounding box center [214, 125] width 151 height 133
click at [167, 61] on div "{{ json | Replace ( "AVIV Germany GmbH" , "immowelt" ) }}" at bounding box center [214, 125] width 151 height 133
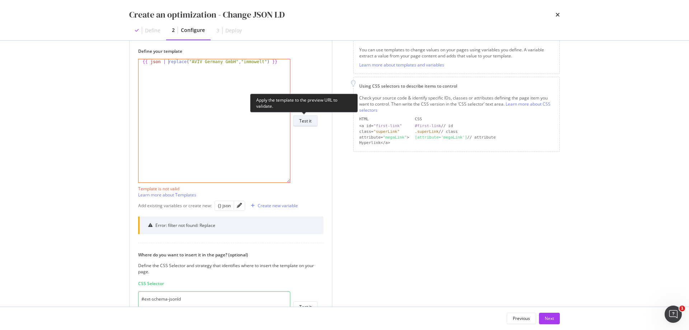
type textarea "{{ json | replace("AVIV Germany GmbH","immowelt") }}"
click at [310, 122] on div "Test it" at bounding box center [305, 121] width 12 height 6
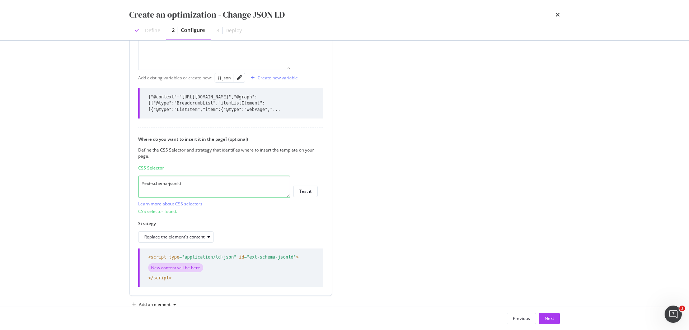
scroll to position [238, 0]
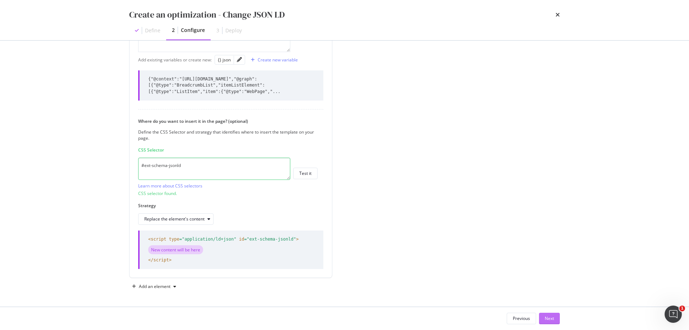
click at [550, 314] on div "Next" at bounding box center [549, 318] width 9 height 11
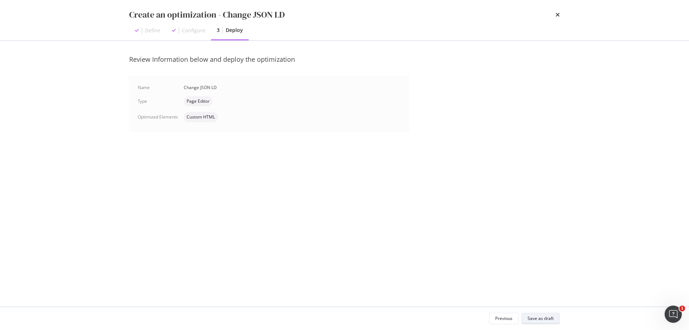
scroll to position [0, 0]
click at [545, 317] on div "Save as draft" at bounding box center [540, 318] width 26 height 6
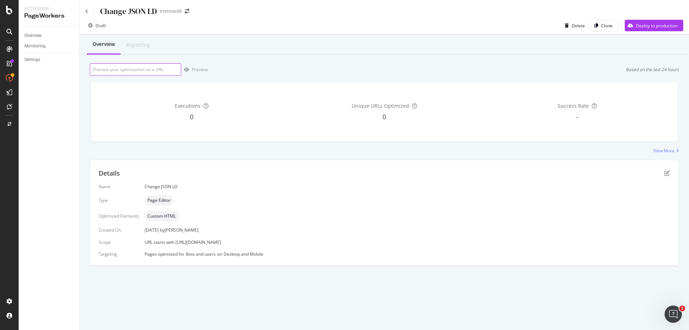
click at [177, 70] on input "url" at bounding box center [136, 69] width 92 height 13
paste input "[URL][DOMAIN_NAME]"
type input "[URL][DOMAIN_NAME]"
click at [192, 71] on div "Preview" at bounding box center [200, 69] width 16 height 6
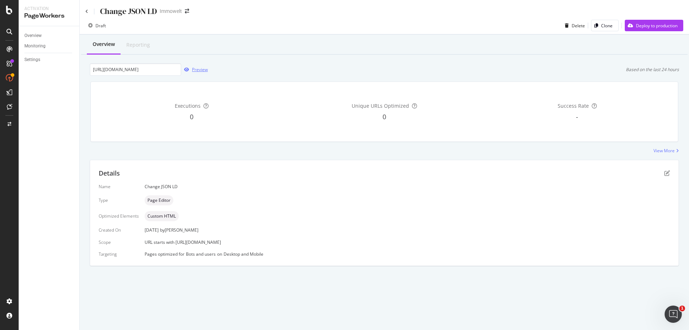
scroll to position [0, 0]
click at [668, 173] on icon "pen-to-square" at bounding box center [667, 173] width 6 height 6
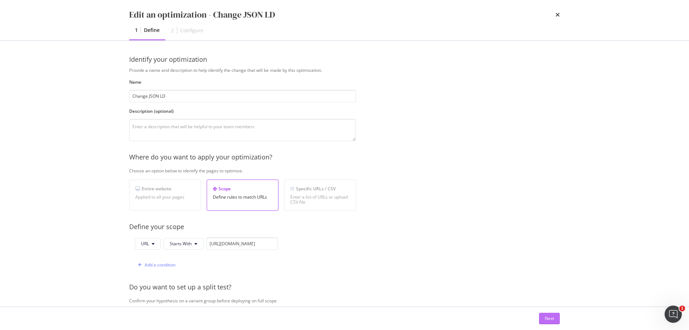
click at [553, 318] on div "Next" at bounding box center [549, 318] width 9 height 6
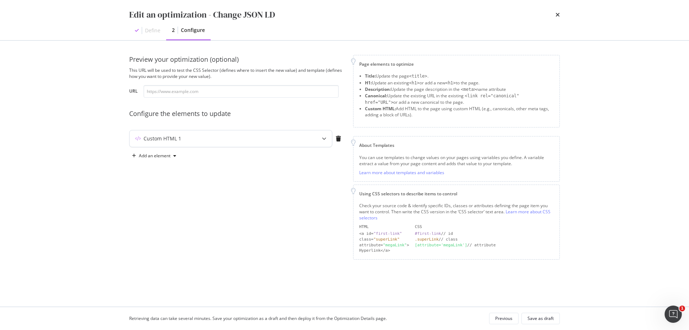
click at [304, 139] on div "Custom HTML 1" at bounding box center [231, 138] width 202 height 17
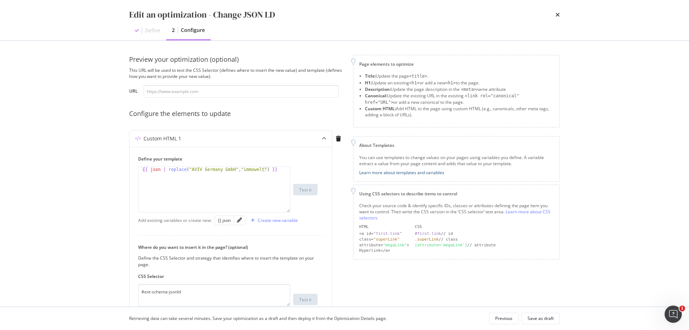
click at [413, 170] on link "Learn more about templates and variables" at bounding box center [401, 172] width 85 height 6
click at [186, 169] on div "{{ json | replace ( "AVIV Germany GmbH" , "immowelt" ) }}" at bounding box center [214, 194] width 151 height 55
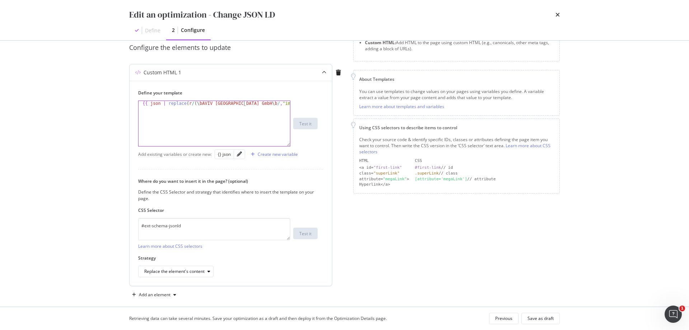
scroll to position [72, 0]
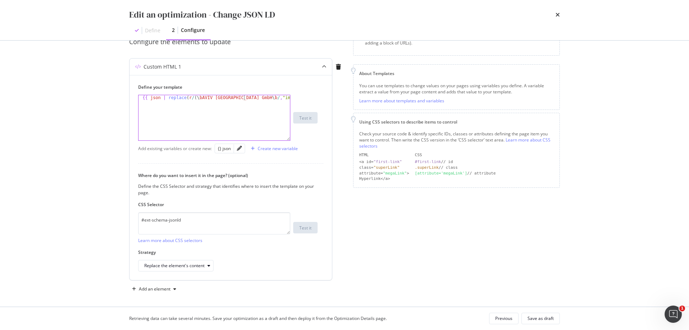
click at [193, 99] on div "{{ json | replace ( r / ( \ bAVIV Germany GmbH \ b / , "immowelt" ) }}" at bounding box center [214, 122] width 151 height 55
click at [314, 84] on label "Define your template" at bounding box center [227, 87] width 179 height 6
click at [191, 98] on div "{{ json | replace ( r / \ bAVIV Germany GmbH \ b / , "immowelt" ) }}" at bounding box center [214, 122] width 151 height 55
click at [244, 97] on div "{{ json | replace ( r / ( \ bAVIV Germany GmbH \ b / , "immowelt" ) }}" at bounding box center [214, 122] width 151 height 55
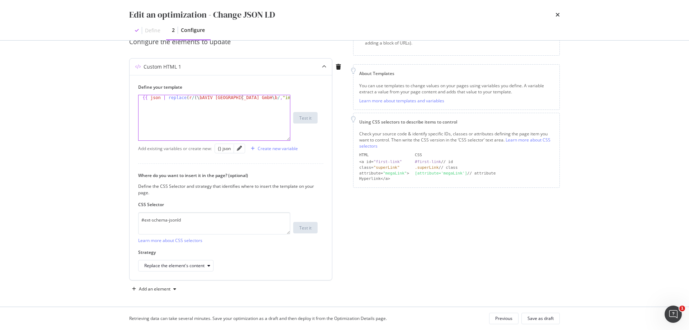
scroll to position [0, 9]
type textarea "{{ json | replace(r/(\bAVIV Germany GmbH\b)/,"immowelt") }}"
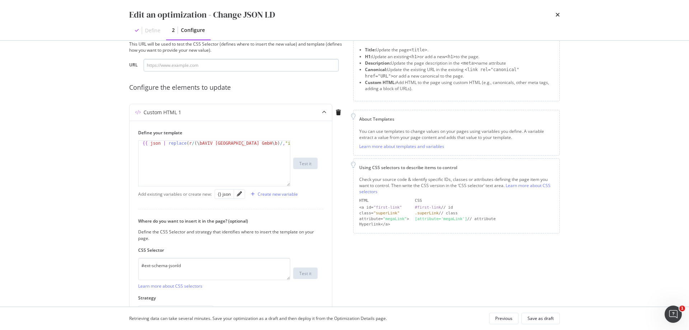
scroll to position [0, 0]
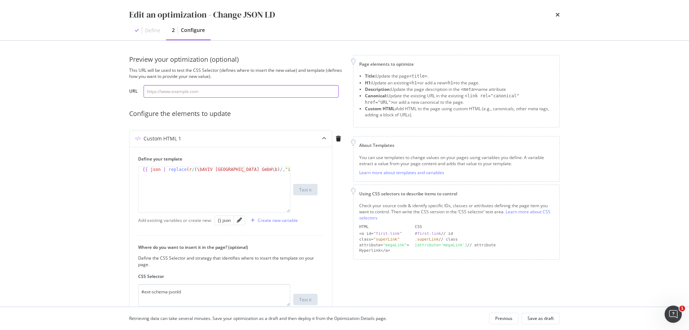
click at [202, 93] on input "modal" at bounding box center [241, 91] width 195 height 13
paste input "[URL][DOMAIN_NAME]"
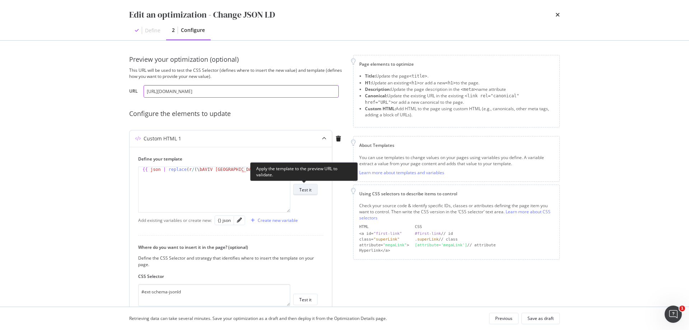
type input "[URL][DOMAIN_NAME]"
click at [308, 190] on div "Test it" at bounding box center [305, 190] width 12 height 6
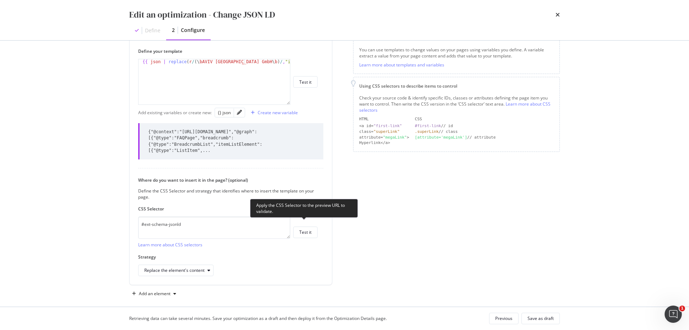
scroll to position [108, 0]
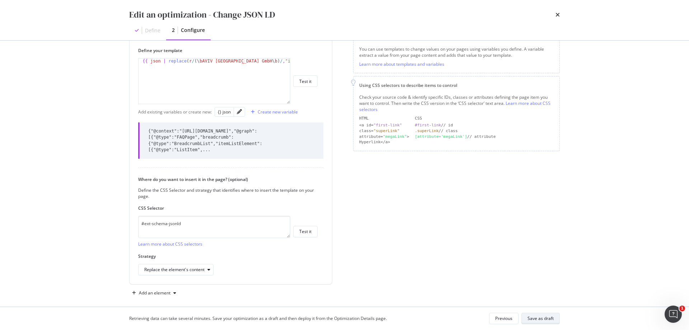
click at [550, 321] on div "Save as draft" at bounding box center [540, 318] width 26 height 6
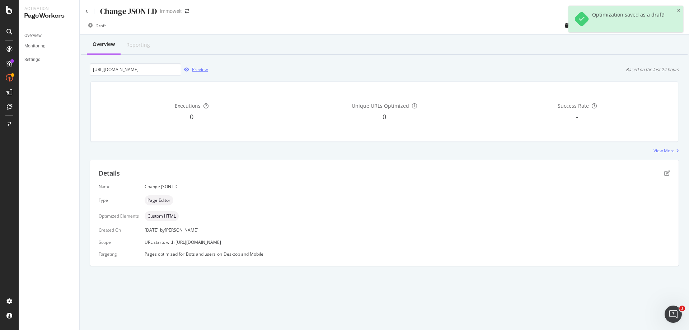
click at [198, 70] on div "Preview" at bounding box center [200, 69] width 16 height 6
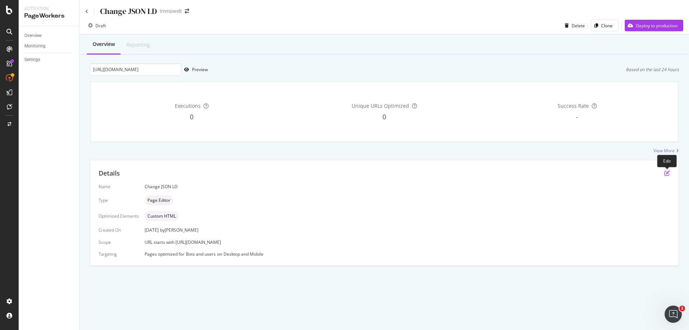
click at [667, 172] on icon "pen-to-square" at bounding box center [667, 173] width 6 height 6
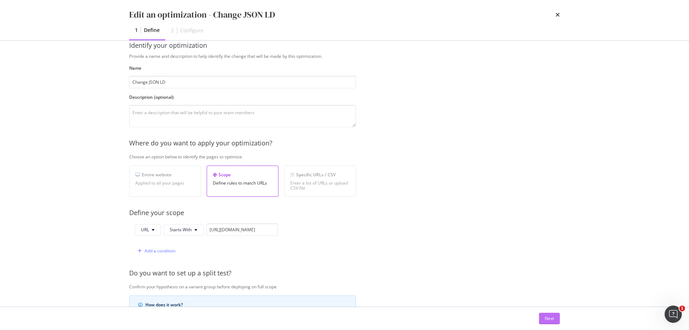
scroll to position [36, 0]
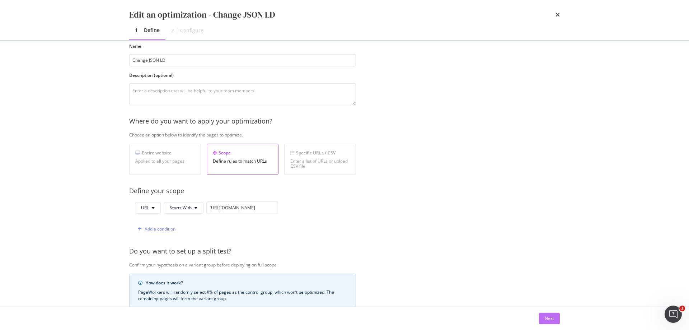
click at [555, 318] on button "Next" at bounding box center [549, 318] width 21 height 11
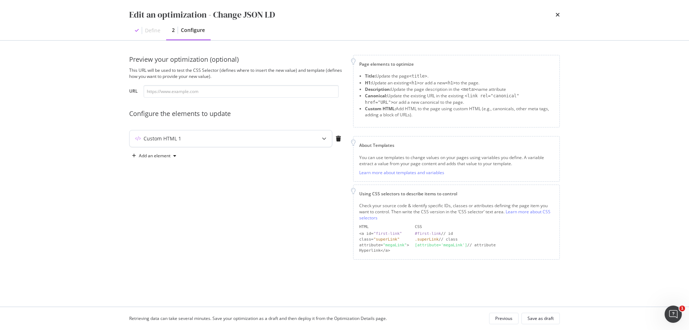
click at [291, 140] on div "Custom HTML 1" at bounding box center [217, 138] width 174 height 7
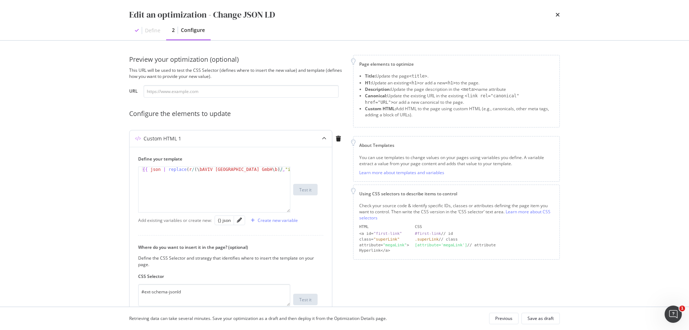
click at [164, 169] on div "{{ json | replace ( r / ( \ bAVIV Germany GmbH \ b ) / , "immowelt" ) }}" at bounding box center [214, 194] width 151 height 55
type textarea "{{ json | safe replace(r/(\bAVIV Germany GmbH\b)/,"immowelt") }}"
click at [262, 91] on input "modal" at bounding box center [241, 91] width 195 height 13
paste input "[URL][DOMAIN_NAME]"
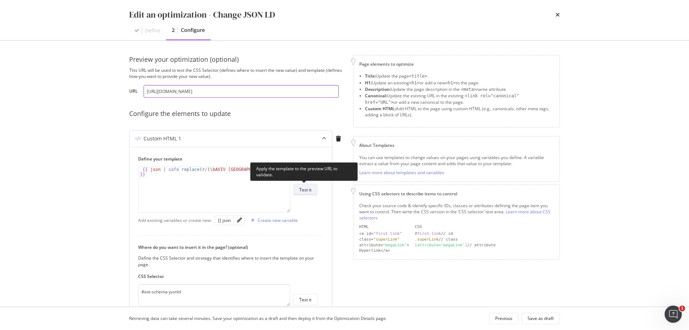
type input "[URL][DOMAIN_NAME]"
click at [309, 190] on div "Test it" at bounding box center [305, 190] width 12 height 6
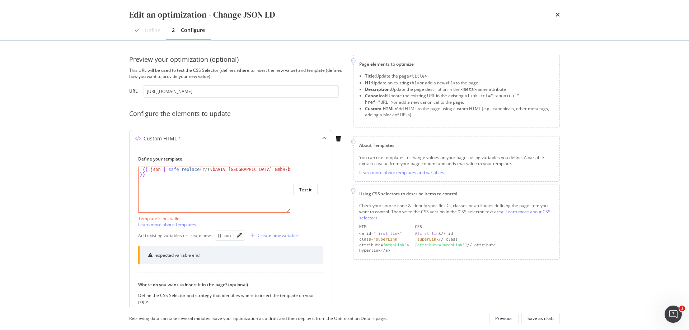
click at [179, 169] on div "{{ json | safe replace ( r / ( \ bAVIV Germany GmbH \ b ) / , "immowelt" ) }}" at bounding box center [214, 199] width 151 height 65
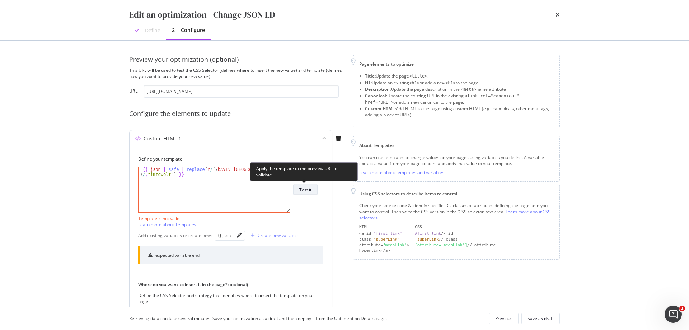
click at [309, 185] on div "Test it" at bounding box center [305, 189] width 12 height 10
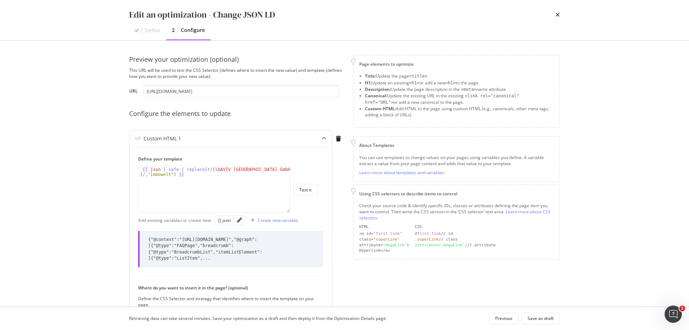
click at [140, 170] on div "{{ json | safe | replace ( r / ( \ bAVIV Germany GmbH \ b ) / , "immowelt" ) }}" at bounding box center [214, 199] width 151 height 65
type textarea "{{ json | safe | replace(r/(\bAVIV Germany GmbH\b)/,"immowelt") }}"
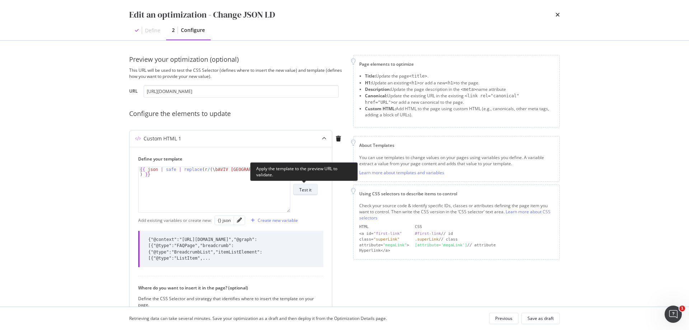
click at [305, 190] on div "Test it" at bounding box center [305, 190] width 12 height 6
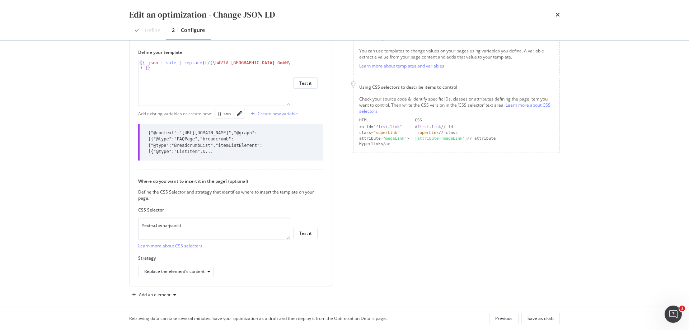
scroll to position [108, 0]
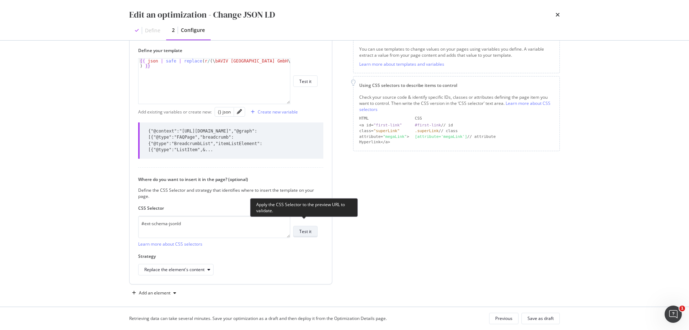
click at [313, 226] on button "Test it" at bounding box center [305, 231] width 24 height 11
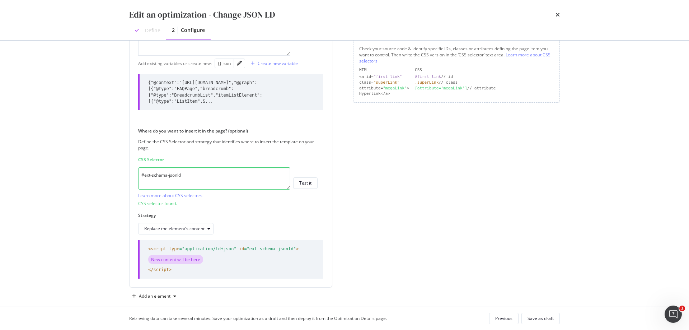
scroll to position [160, 0]
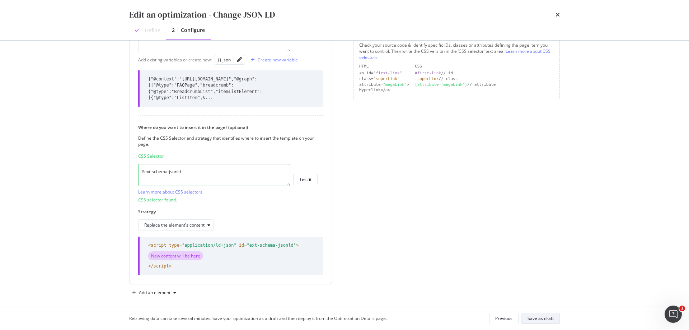
click at [546, 318] on div "Save as draft" at bounding box center [540, 318] width 26 height 6
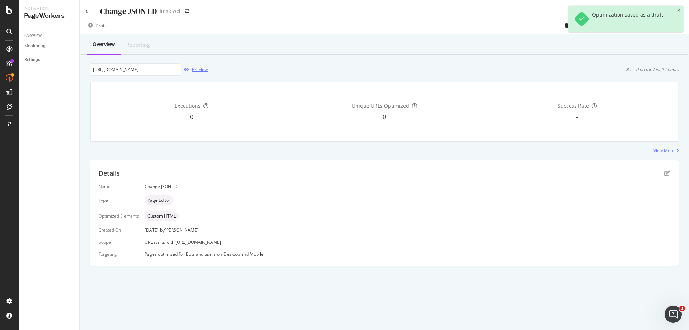
click at [194, 71] on div "Preview" at bounding box center [200, 69] width 16 height 6
